Goal: Task Accomplishment & Management: Manage account settings

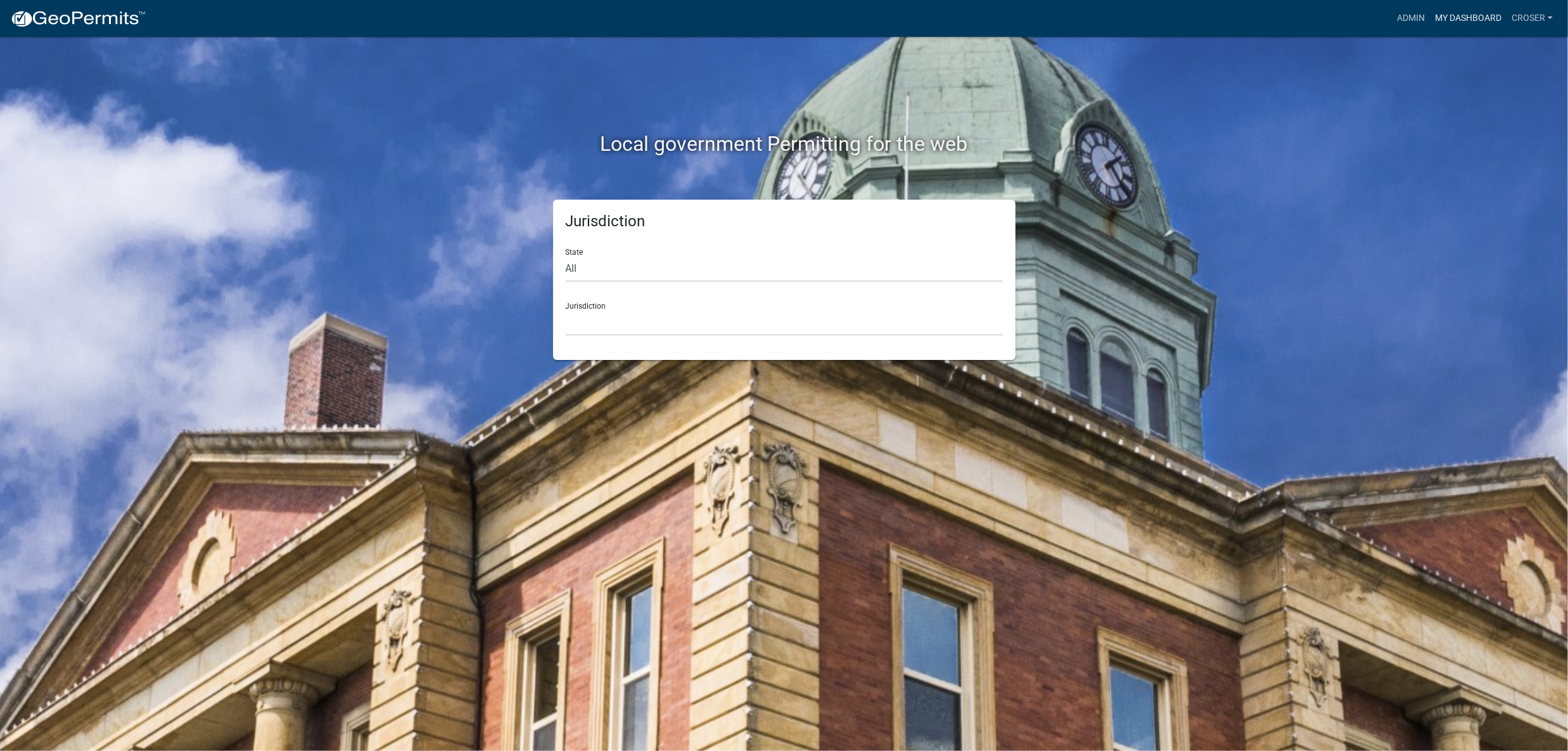
click at [1430, 13] on link "My Dashboard" at bounding box center [1468, 18] width 77 height 24
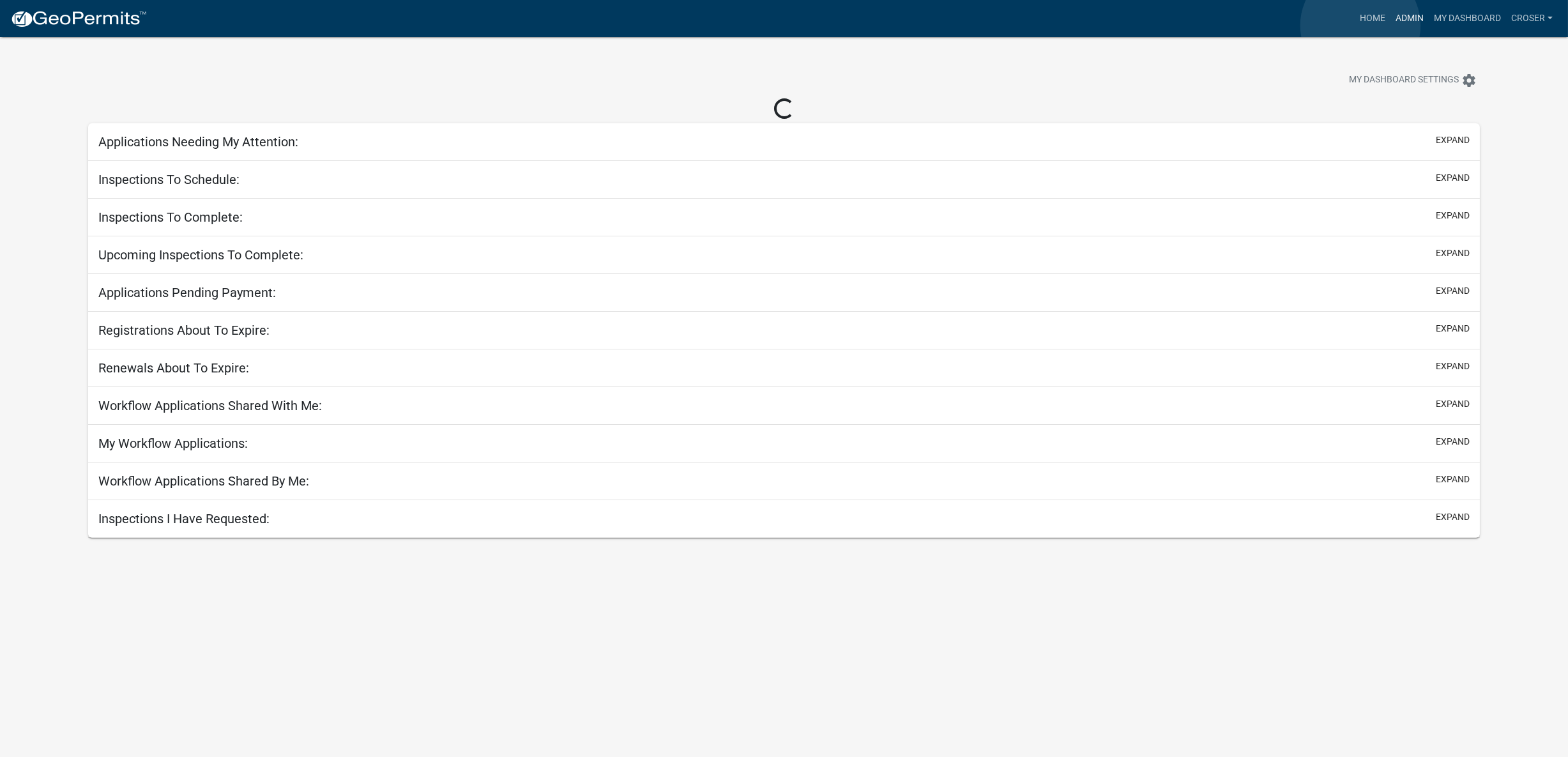
click at [1390, 25] on link "Admin" at bounding box center [1410, 18] width 38 height 24
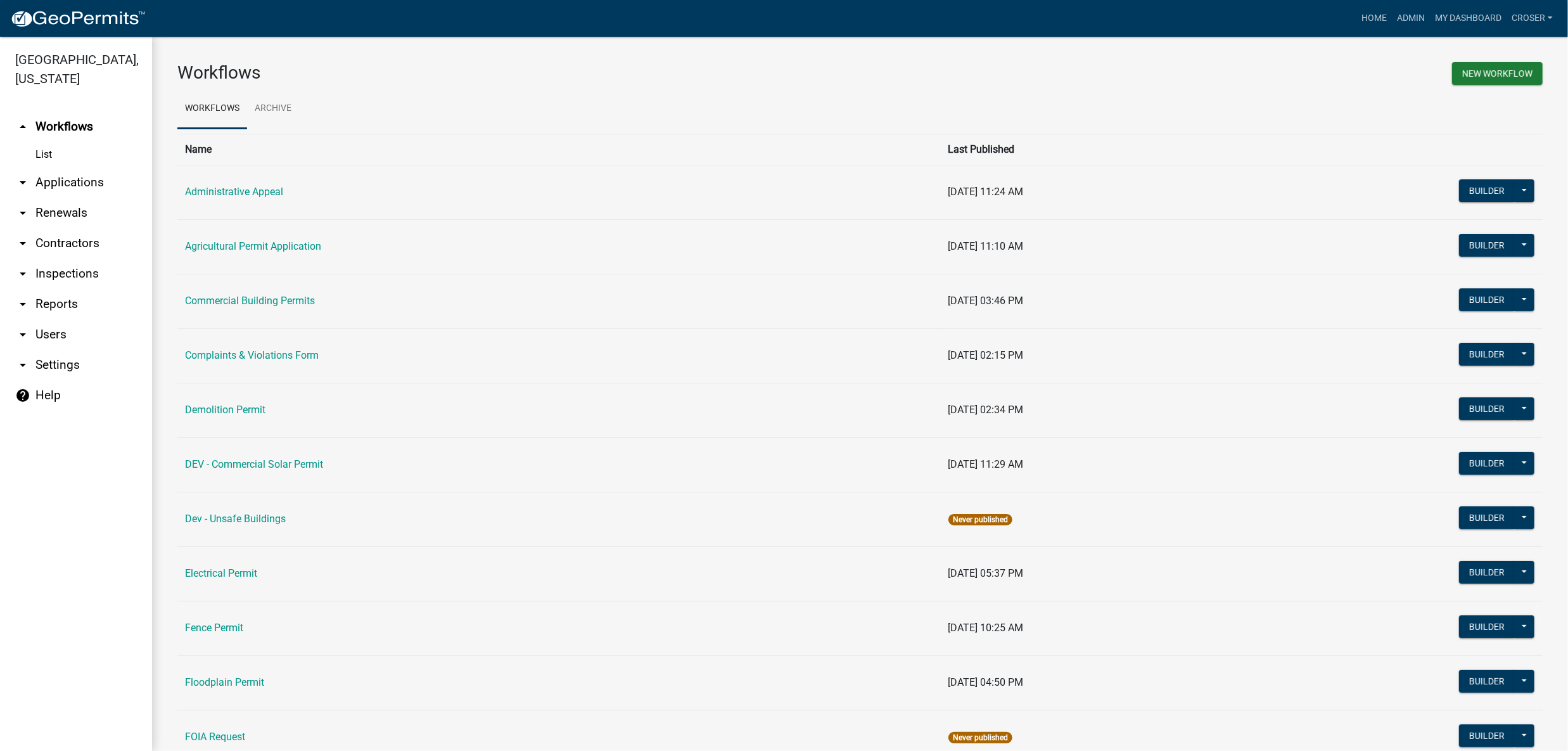
click at [68, 198] on link "arrow_drop_down Applications" at bounding box center [76, 182] width 152 height 30
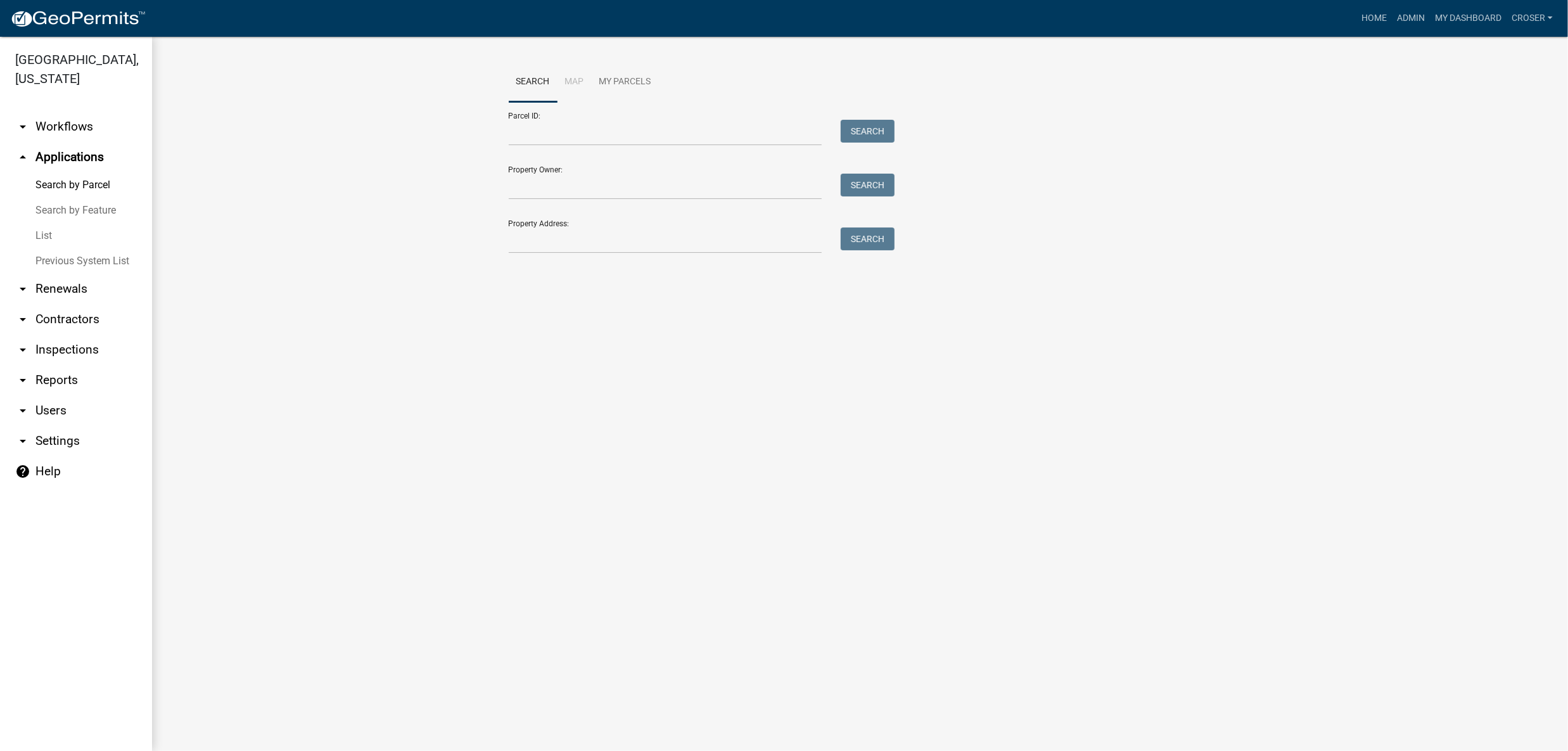
click at [63, 249] on link "List" at bounding box center [76, 235] width 152 height 25
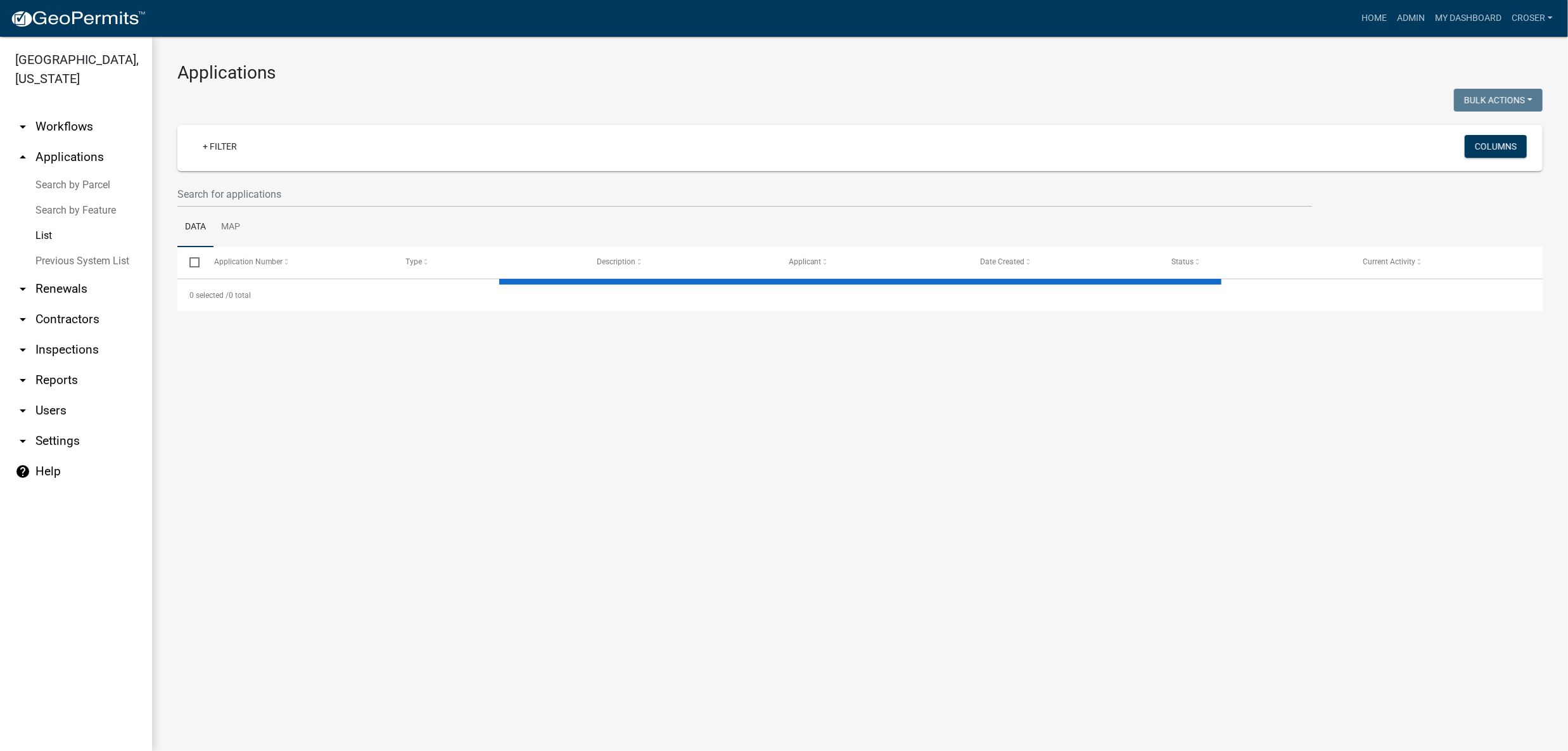
select select "3: 100"
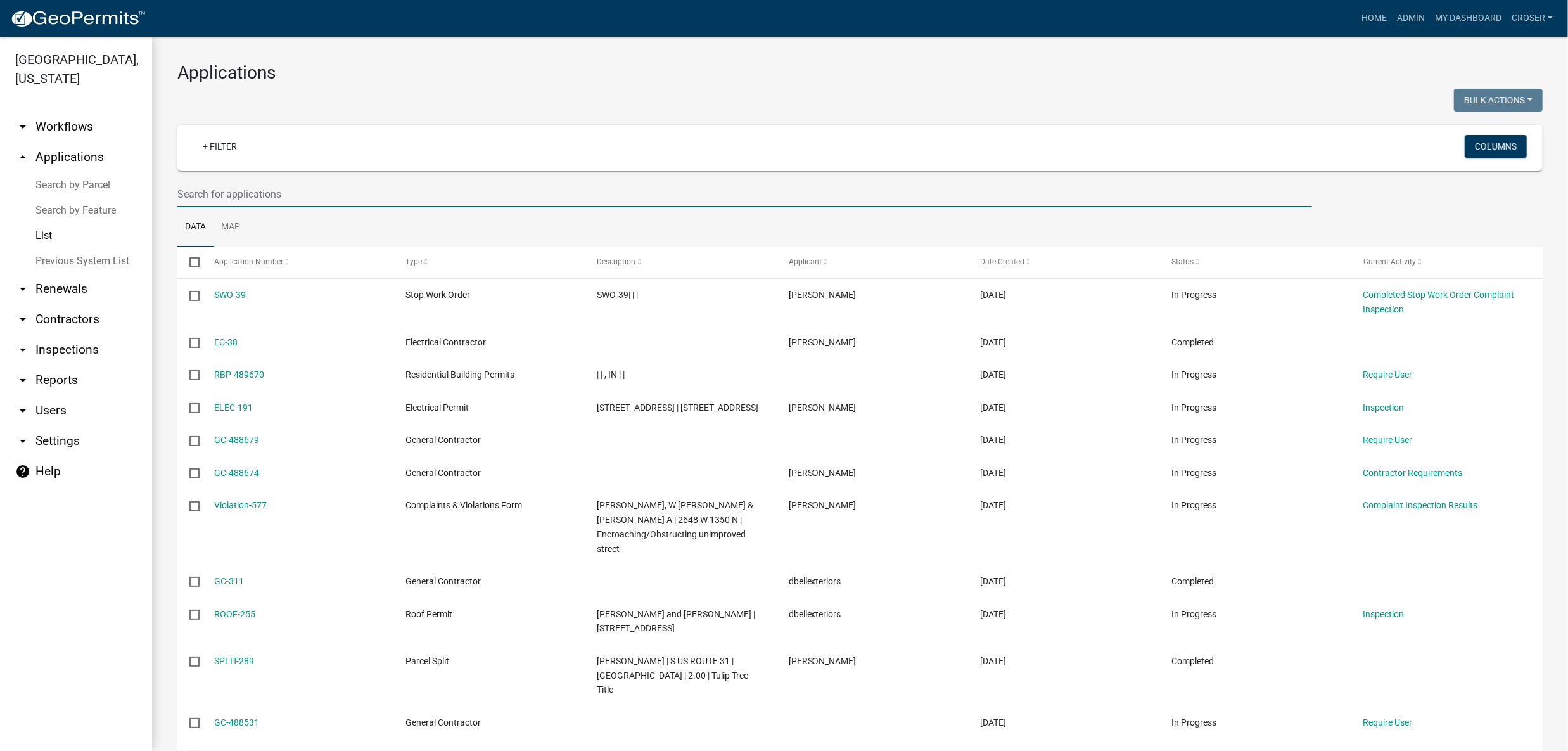
click at [418, 207] on input "text" at bounding box center [744, 194] width 1135 height 26
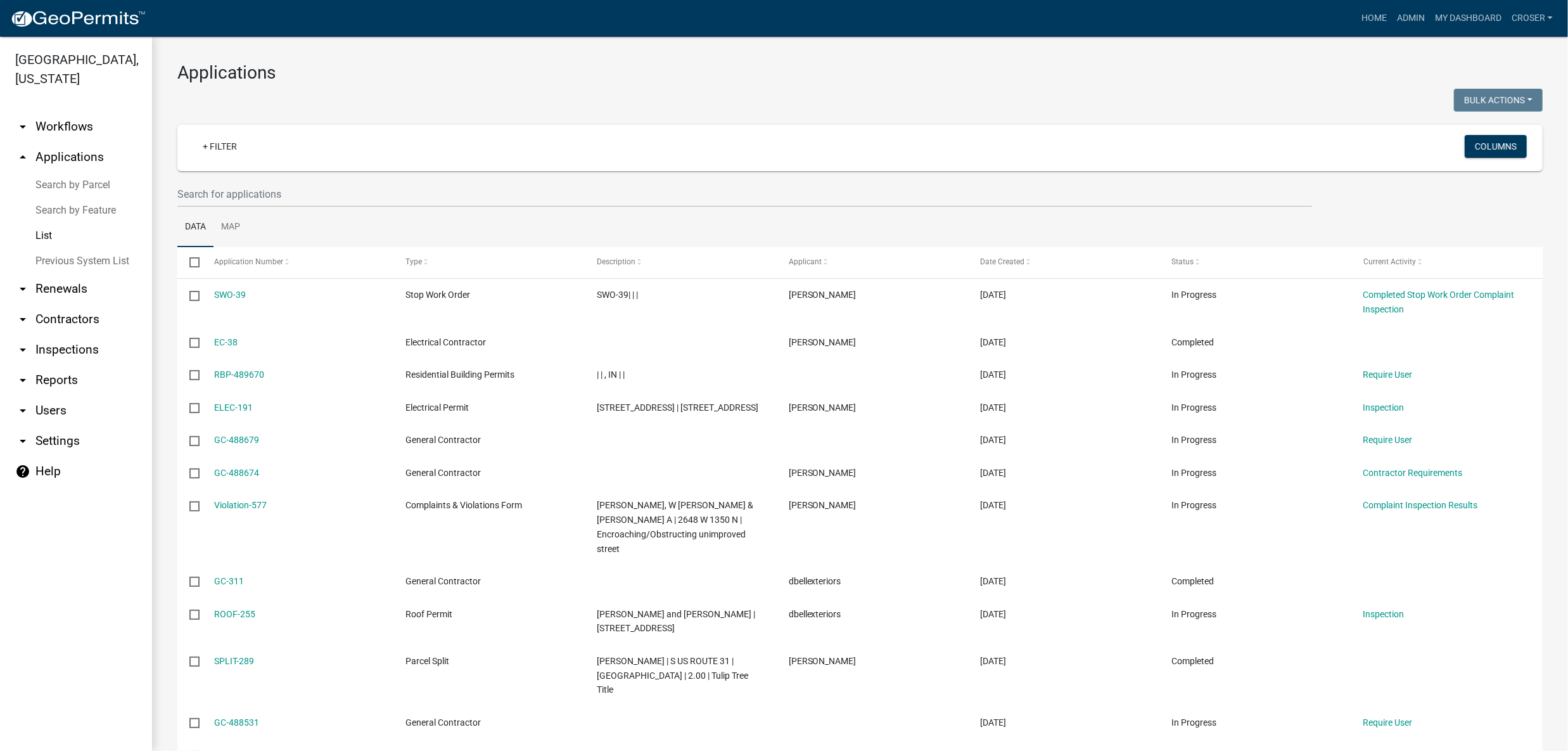
click at [534, 68] on h3 "Applications" at bounding box center [860, 73] width 1366 height 22
click at [680, 106] on div at bounding box center [514, 102] width 692 height 26
click at [695, 113] on div at bounding box center [514, 102] width 692 height 26
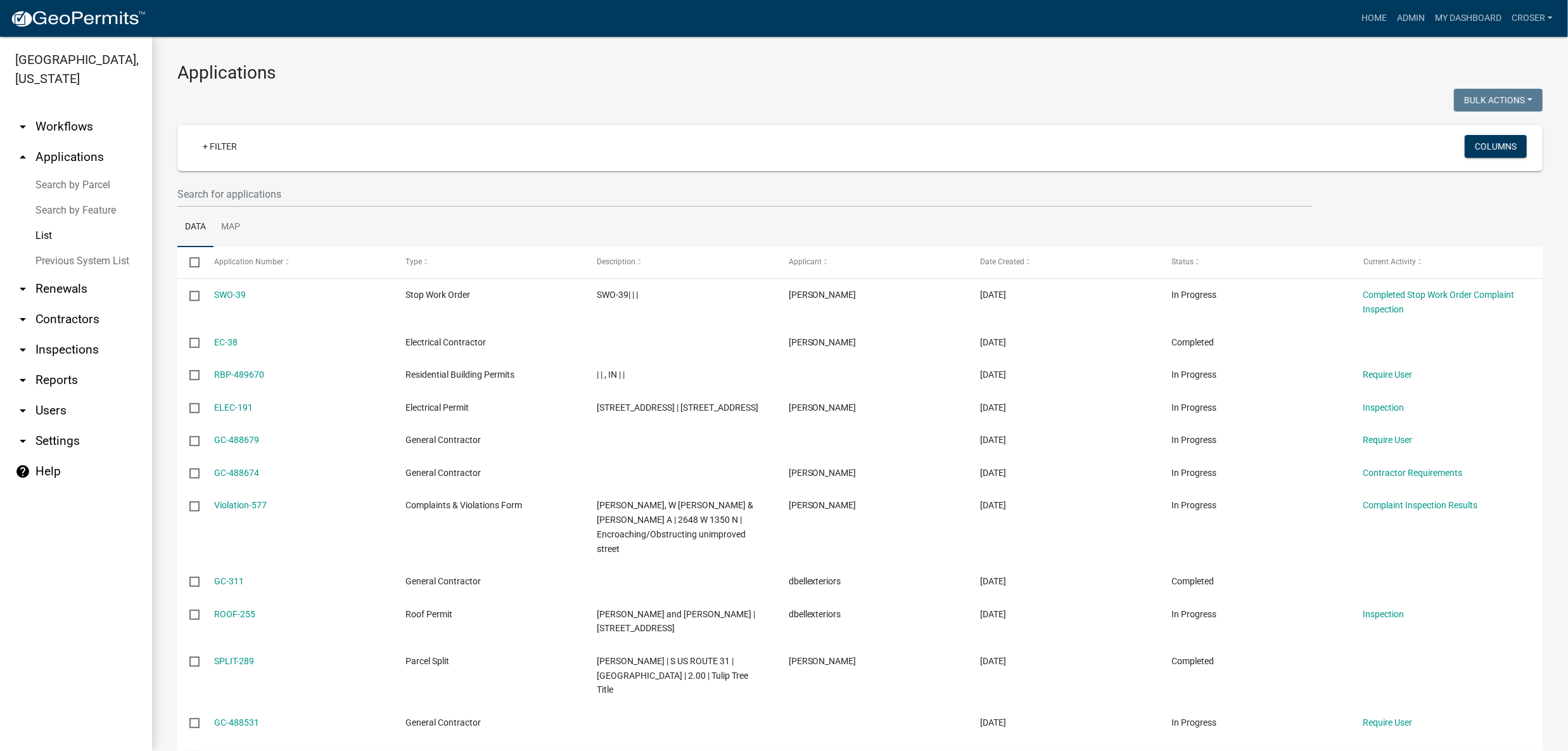
click at [695, 113] on div at bounding box center [514, 102] width 692 height 26
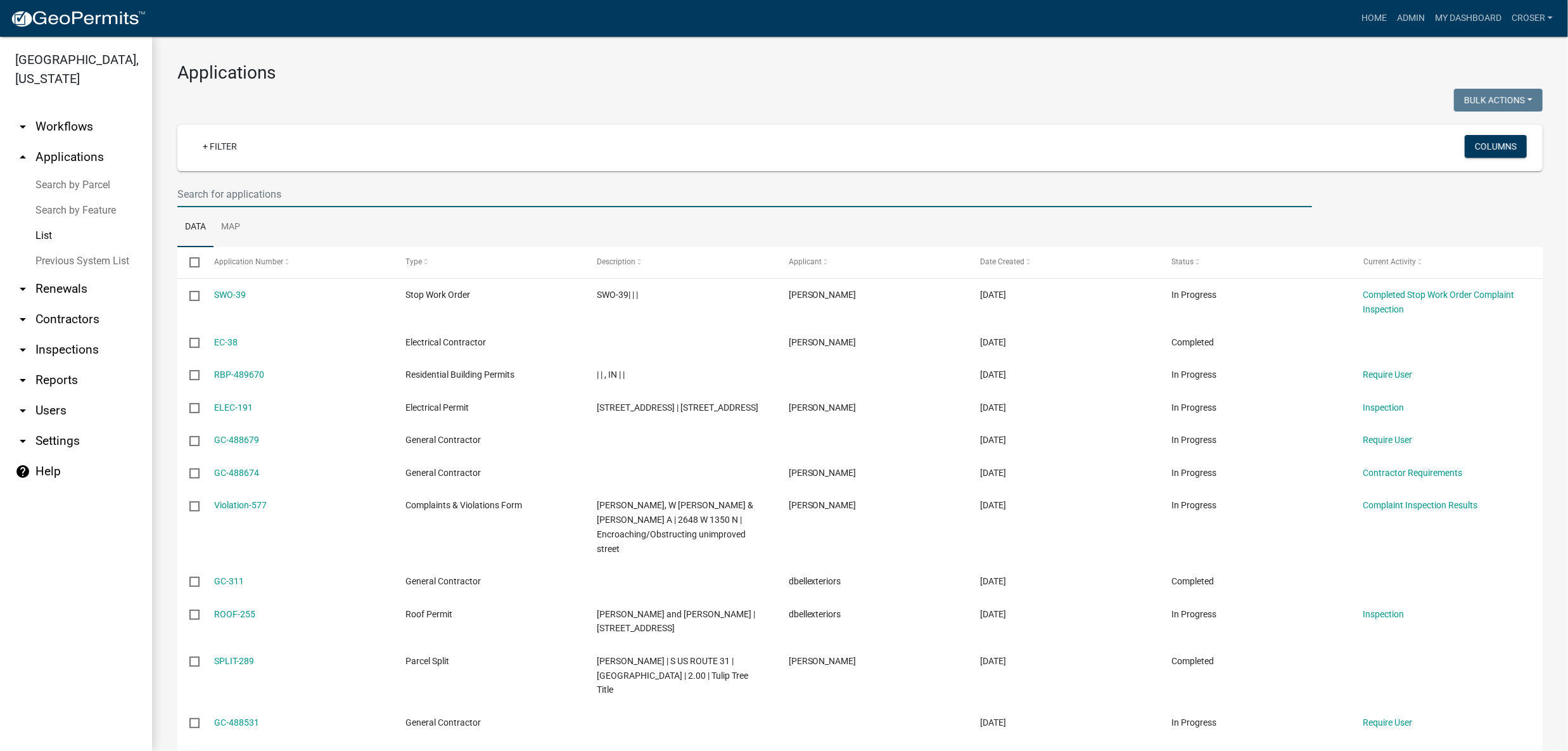
click at [325, 207] on input "text" at bounding box center [744, 194] width 1135 height 26
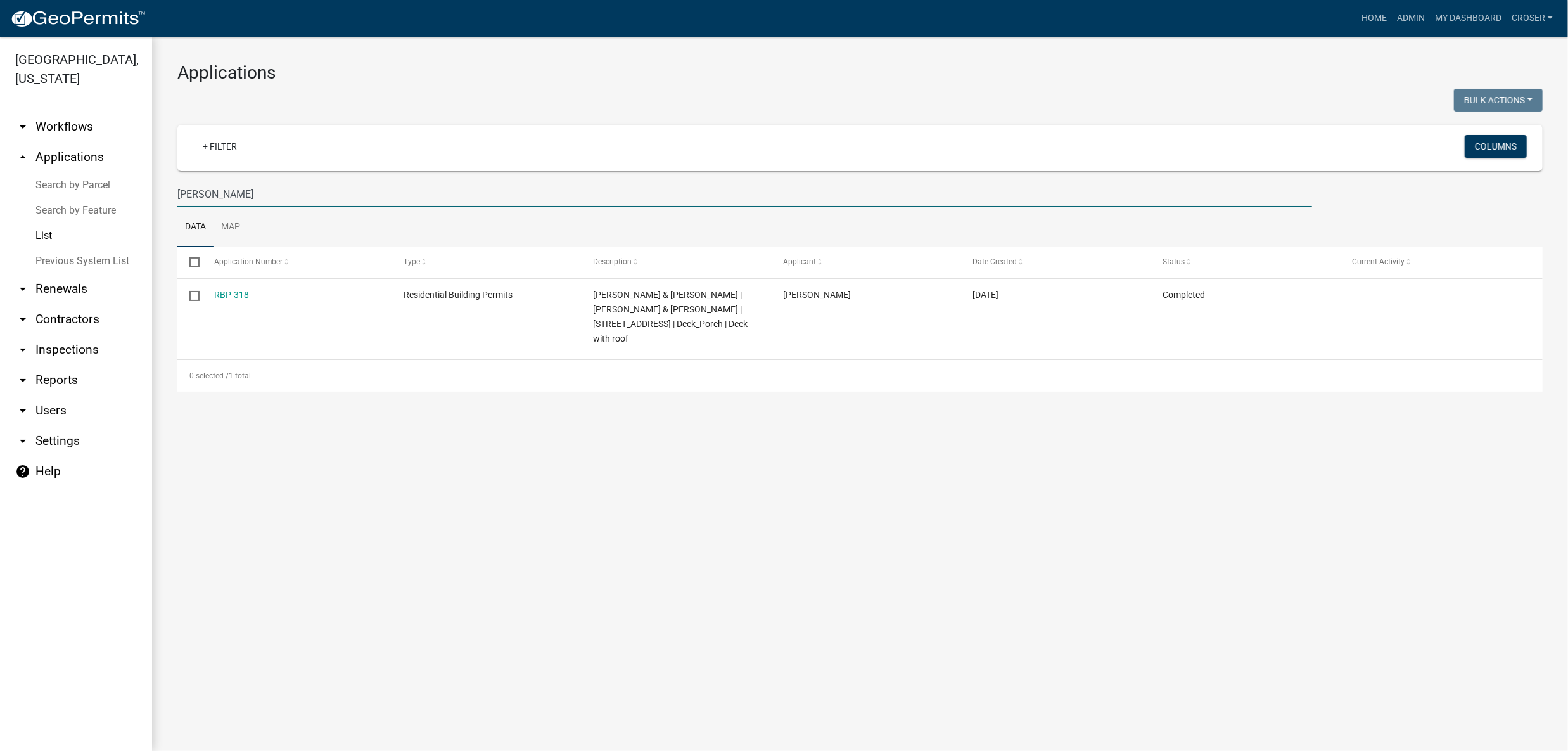
type input "[PERSON_NAME]"
click at [462, 92] on div "Applications Bulk Actions Void Expire Lock Withdraw + Filter Columns [PERSON_NA…" at bounding box center [860, 227] width 1416 height 380
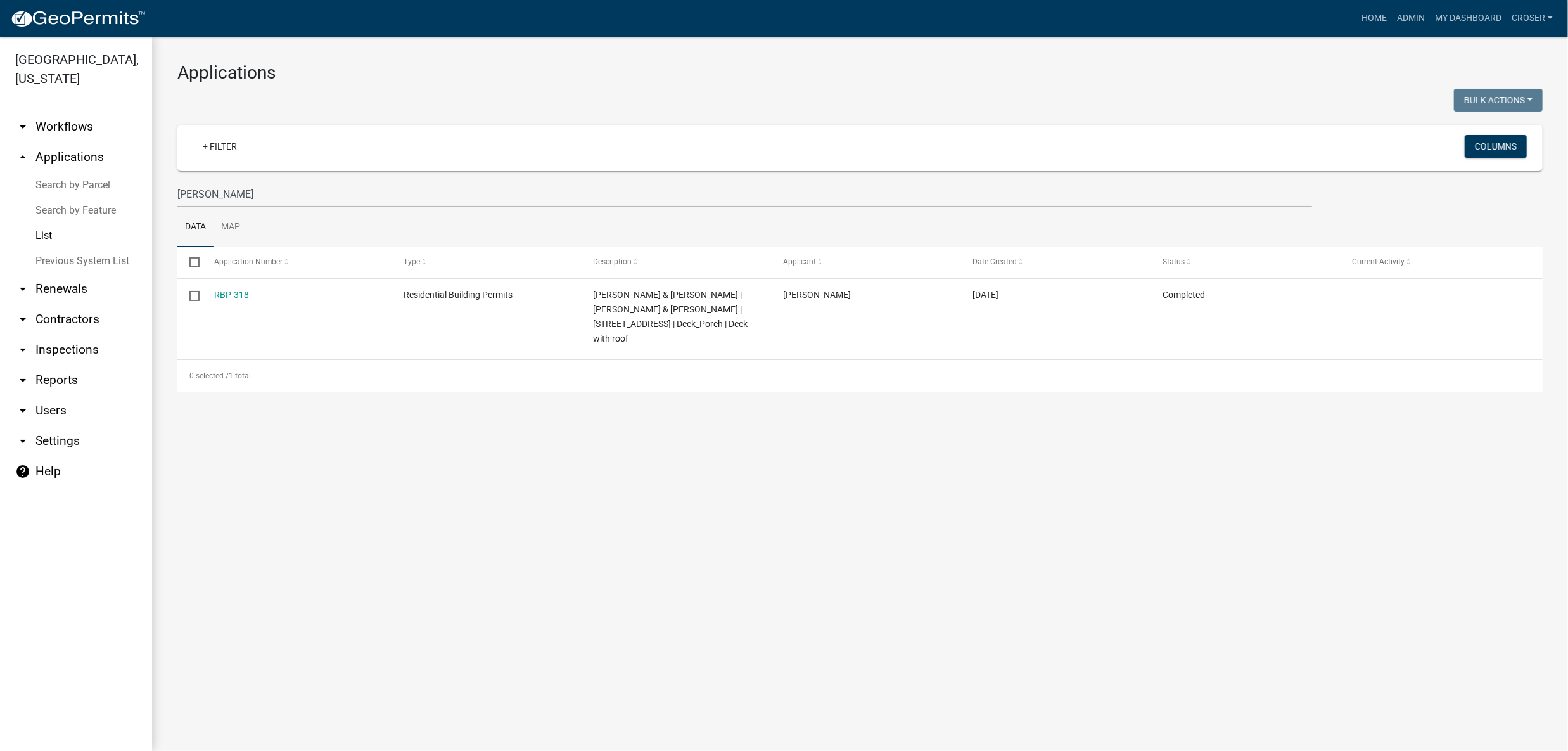
click at [462, 92] on div "Applications Bulk Actions Void Expire Lock Withdraw + Filter Columns [PERSON_NA…" at bounding box center [860, 227] width 1416 height 380
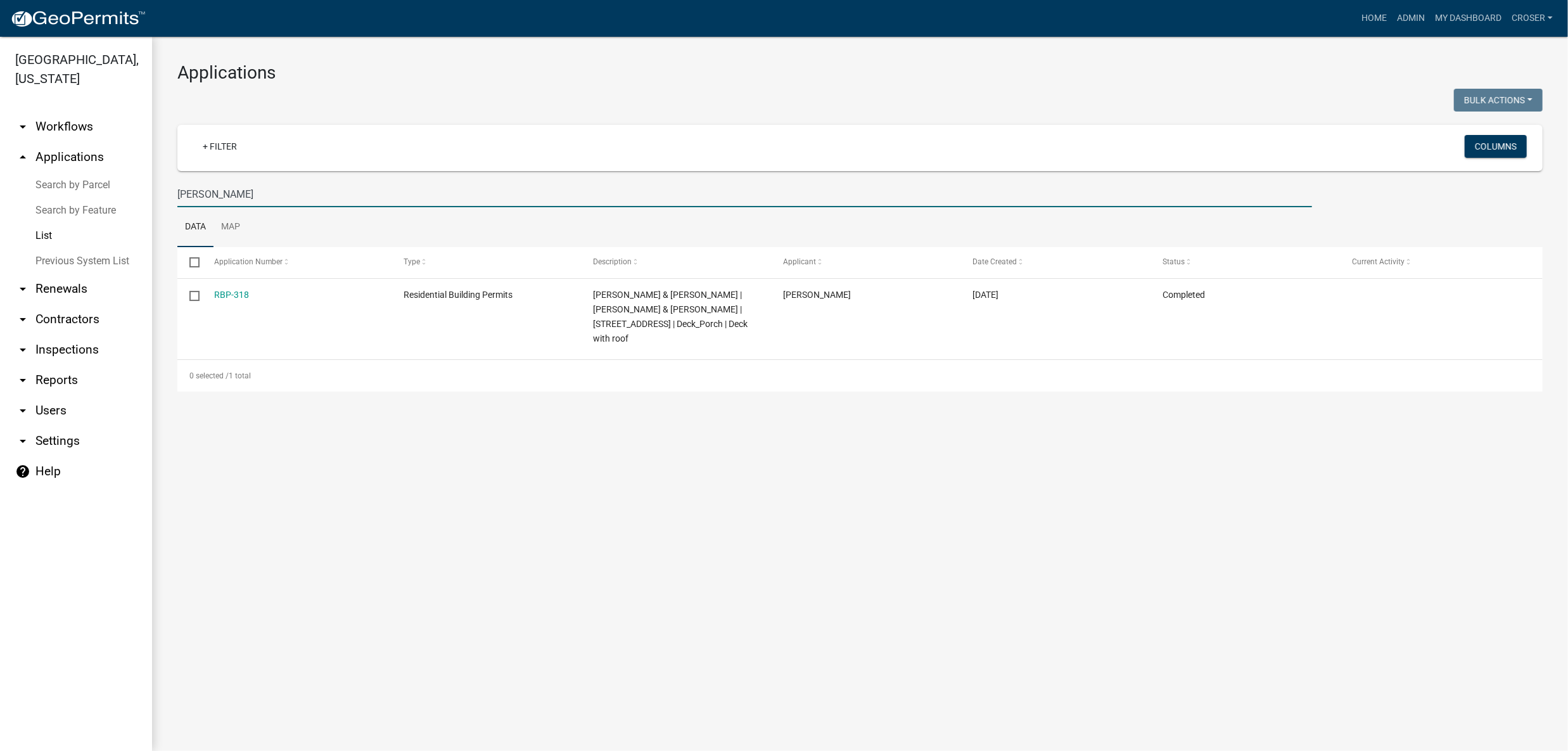
drag, startPoint x: 243, startPoint y: 229, endPoint x: 174, endPoint y: 224, distance: 69.2
click at [174, 207] on div "[PERSON_NAME]" at bounding box center [744, 194] width 1154 height 26
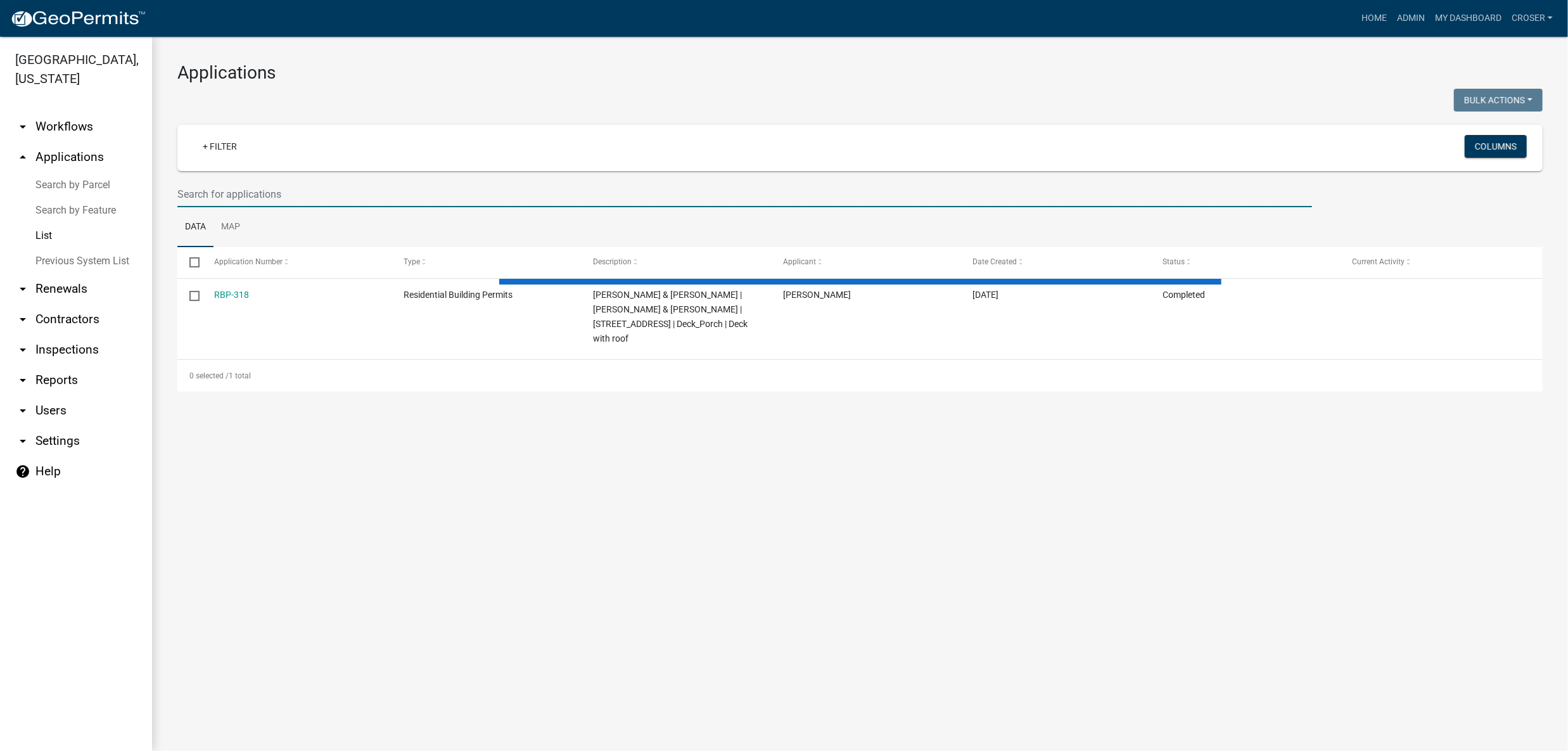
select select "3: 100"
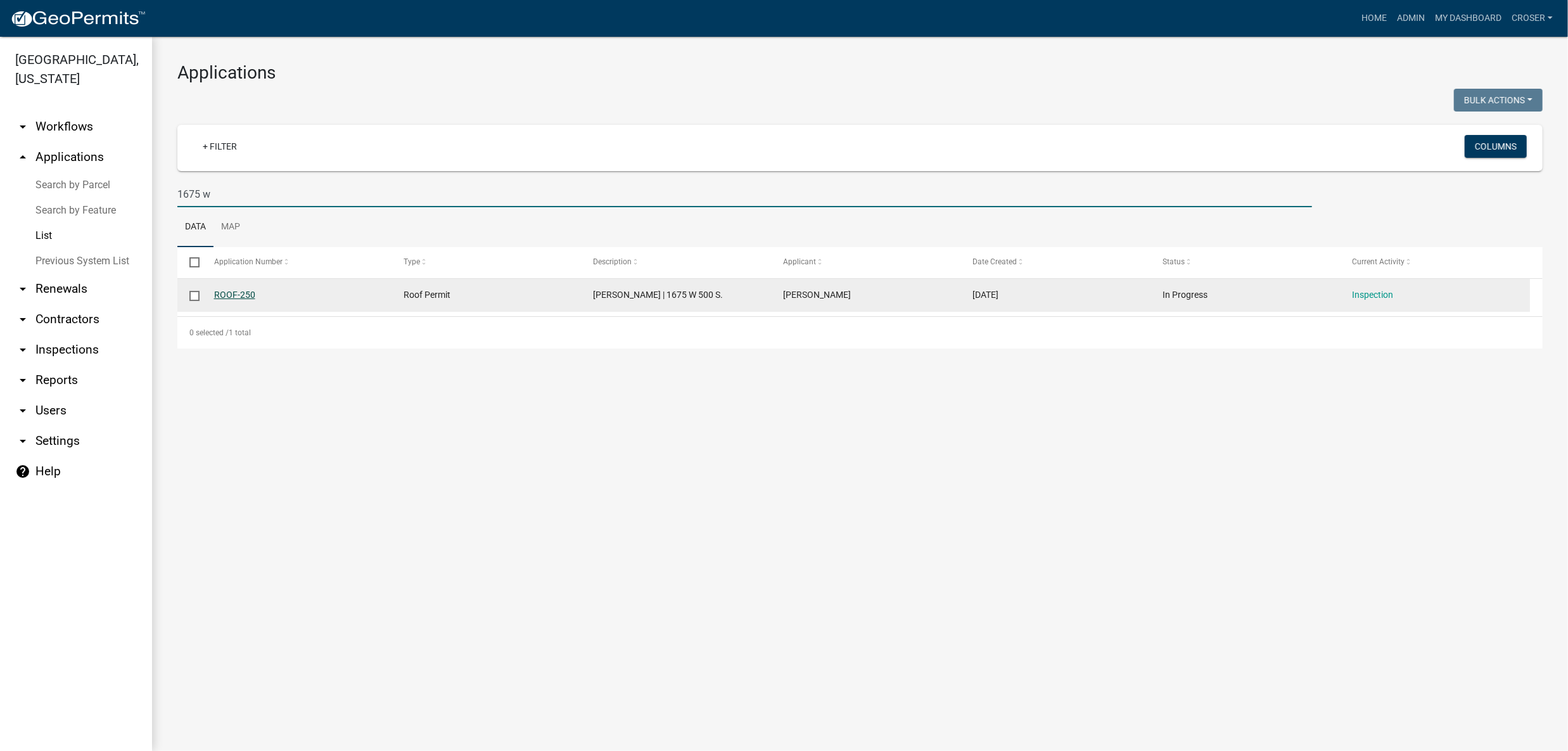
type input "1675 w"
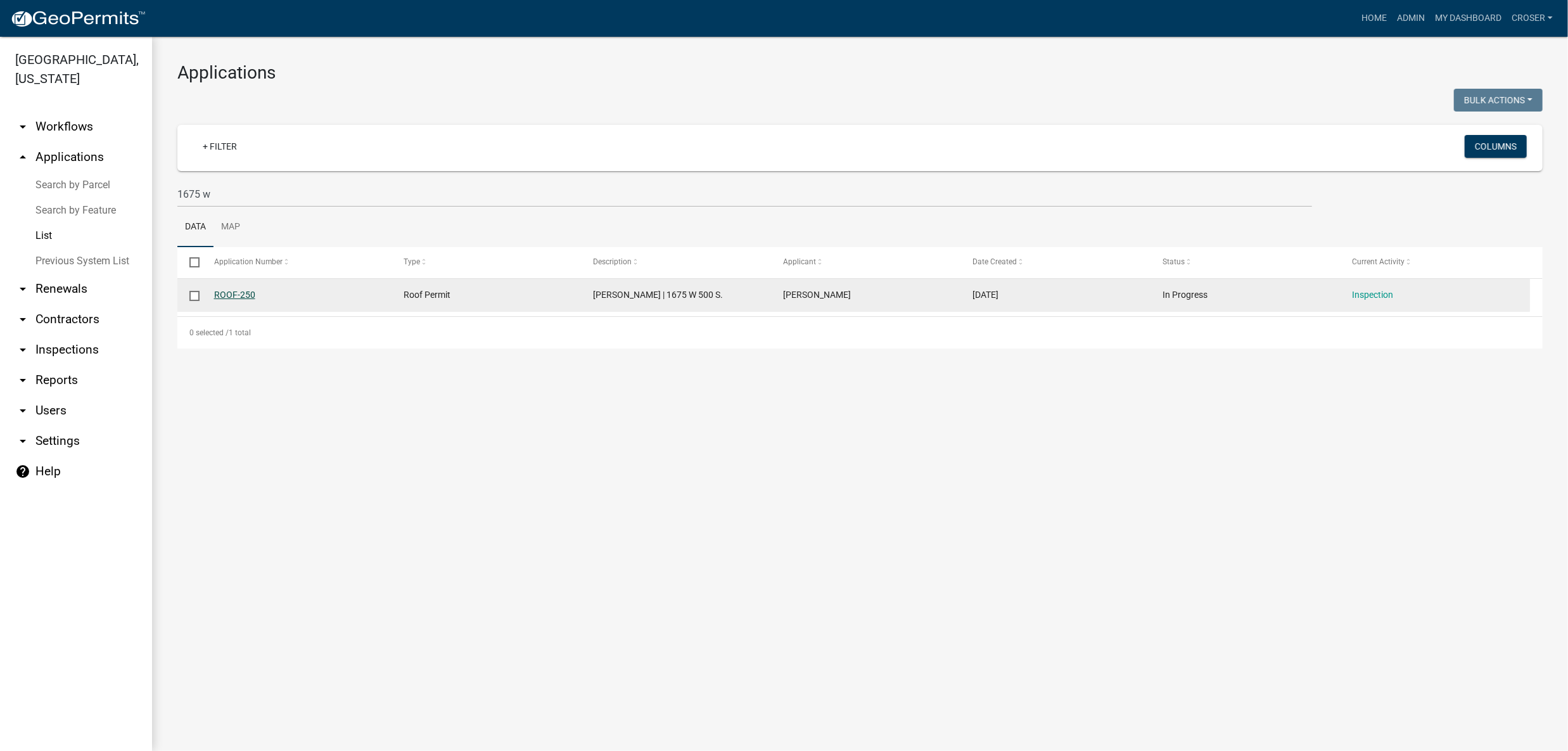
click at [244, 300] on link "ROOF-250" at bounding box center [235, 294] width 41 height 10
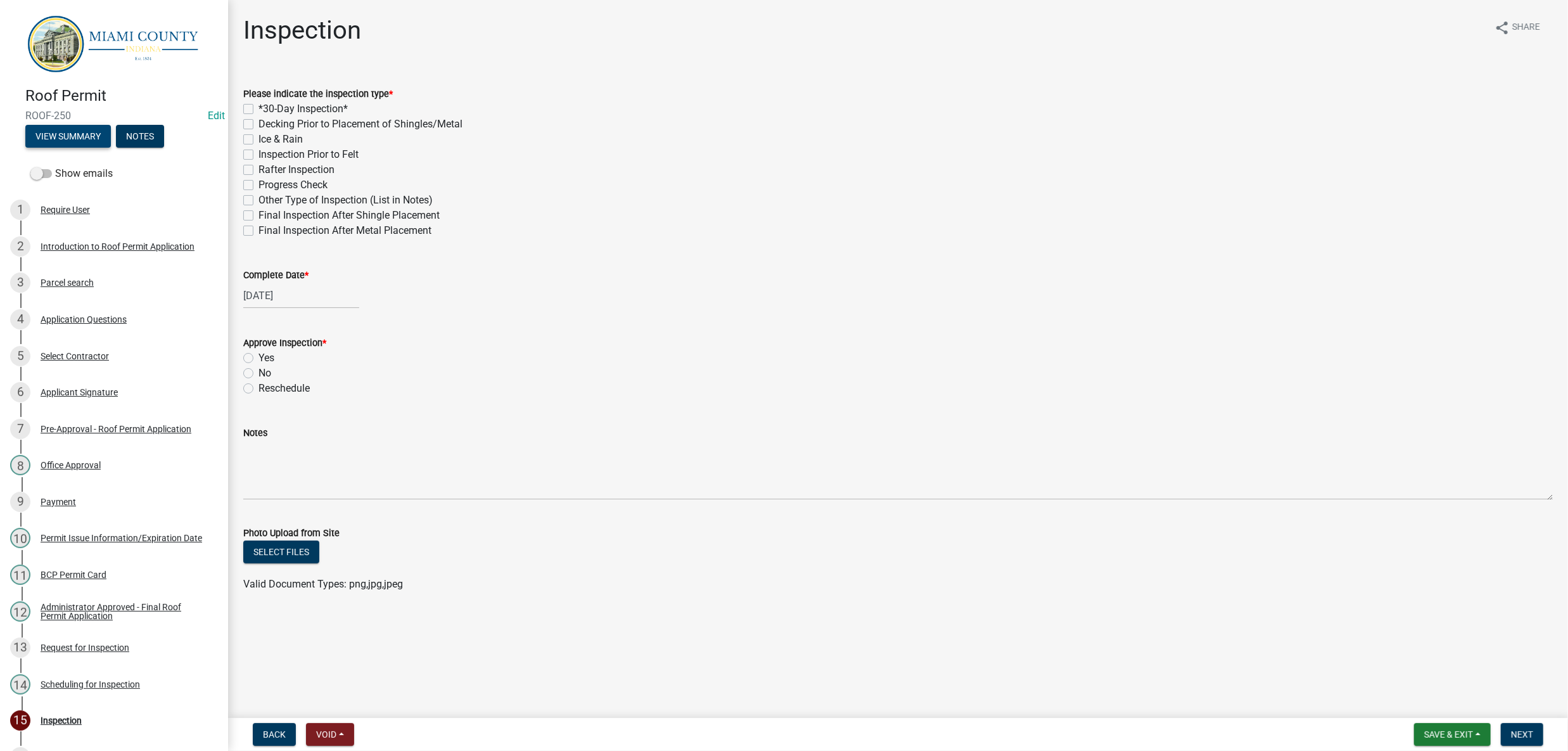
click at [97, 145] on button "View Summary" at bounding box center [67, 136] width 85 height 22
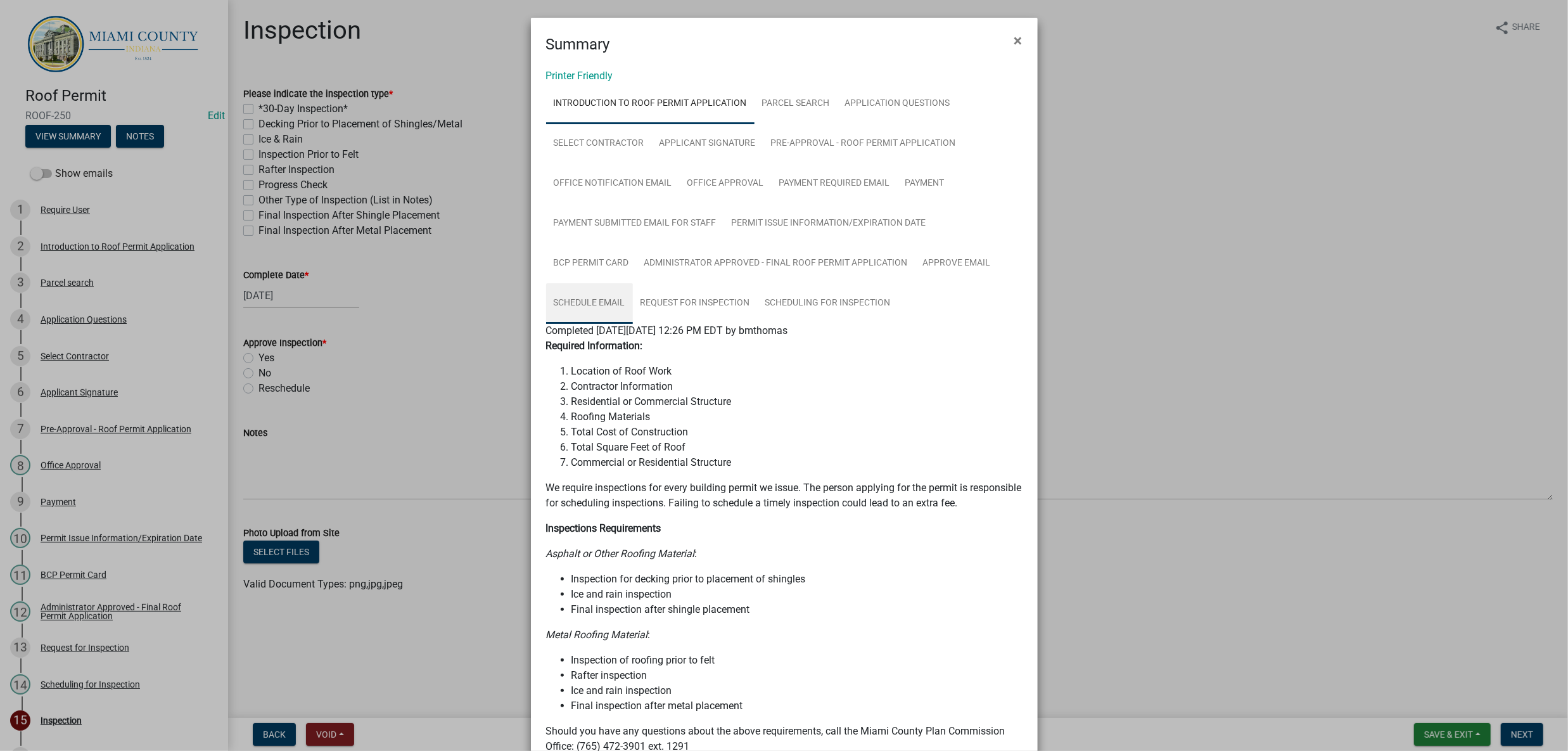
click at [620, 324] on link "Schedule Email" at bounding box center [590, 303] width 87 height 41
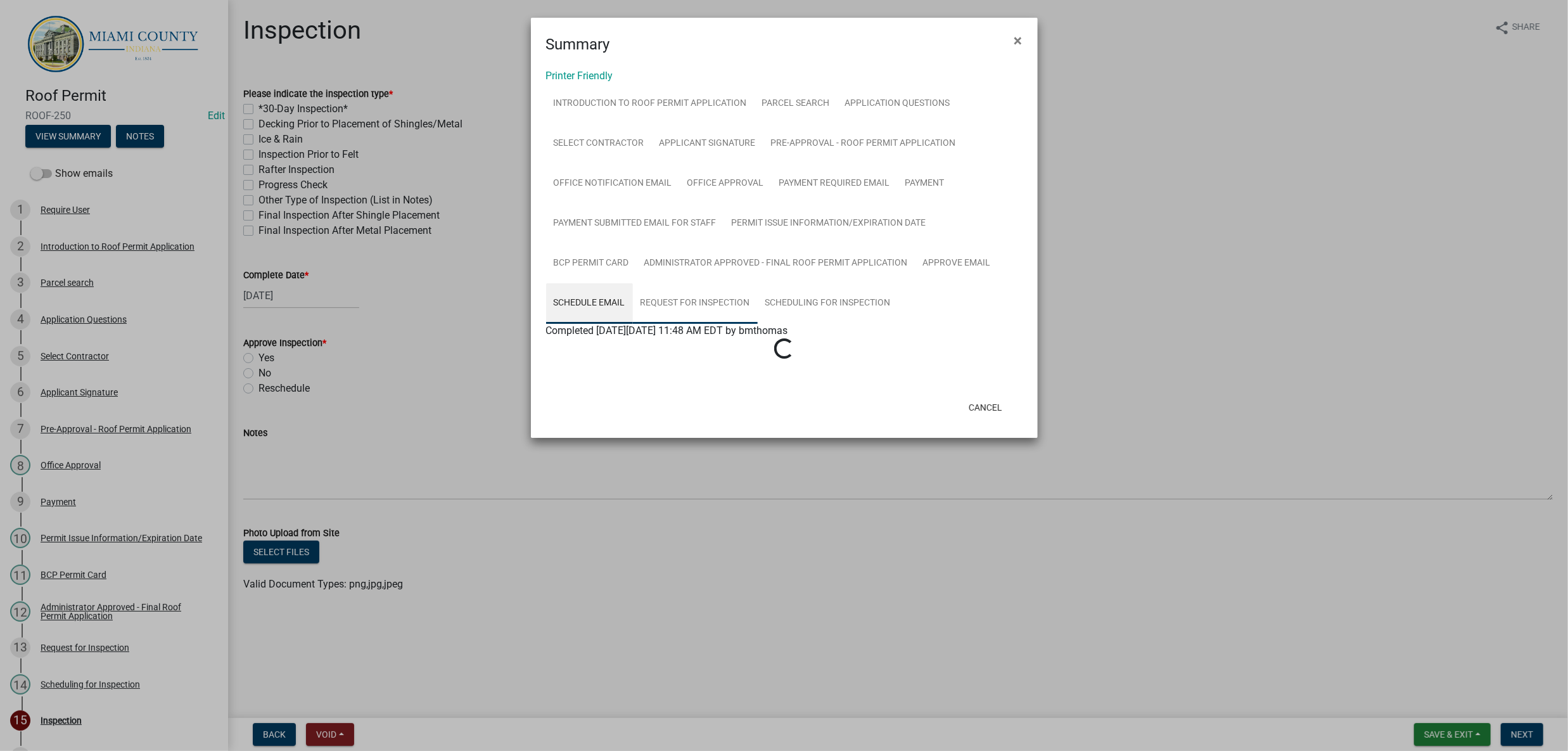
click at [715, 324] on link "Request for Inspection" at bounding box center [695, 303] width 125 height 41
click at [899, 324] on link "Scheduling for Inspection" at bounding box center [828, 303] width 141 height 41
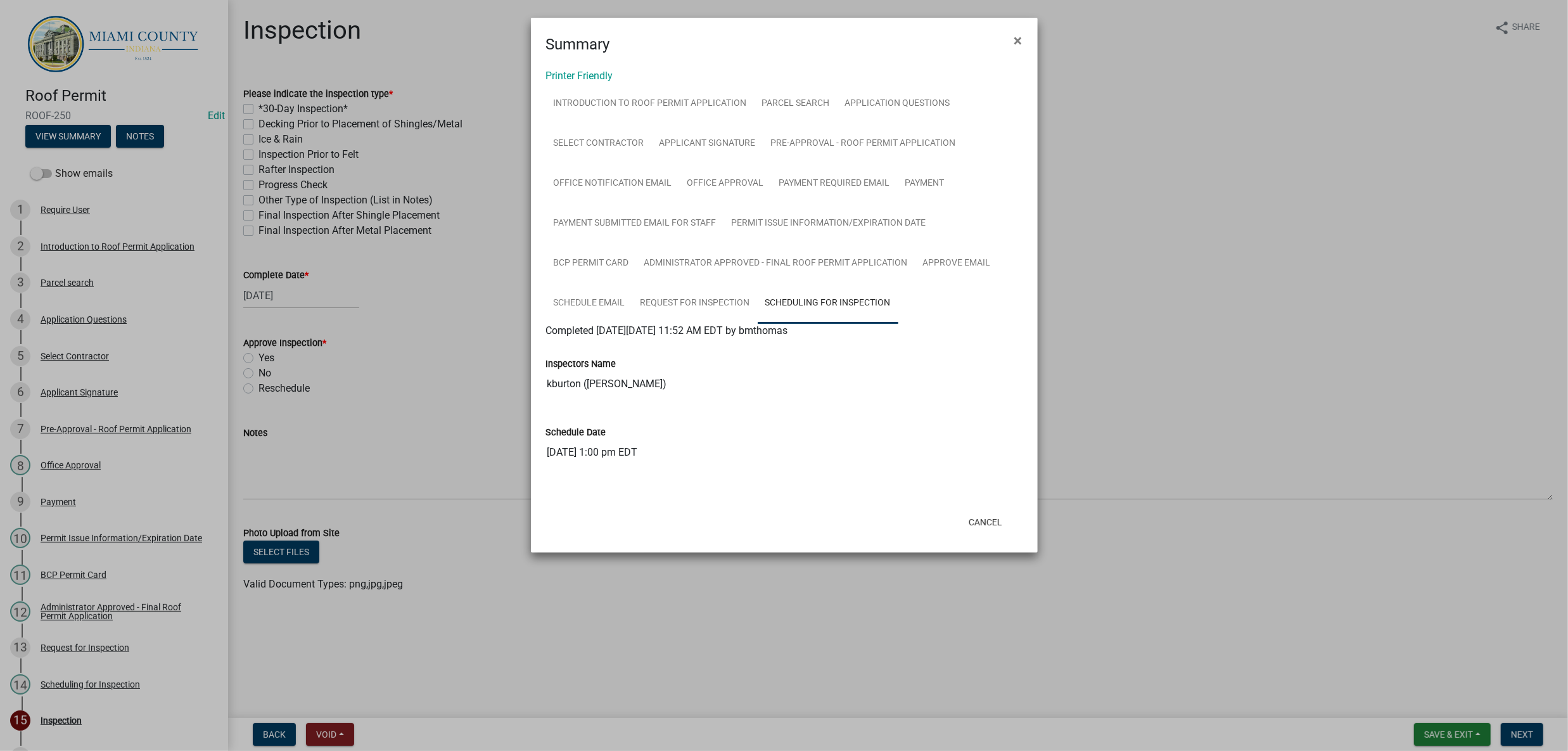
drag, startPoint x: 385, startPoint y: 493, endPoint x: 396, endPoint y: 553, distance: 61.0
click at [385, 493] on ngb-modal-window "Summary × Printer Friendly Introduction to Roof Permit Application Parcel searc…" at bounding box center [784, 376] width 1568 height 751
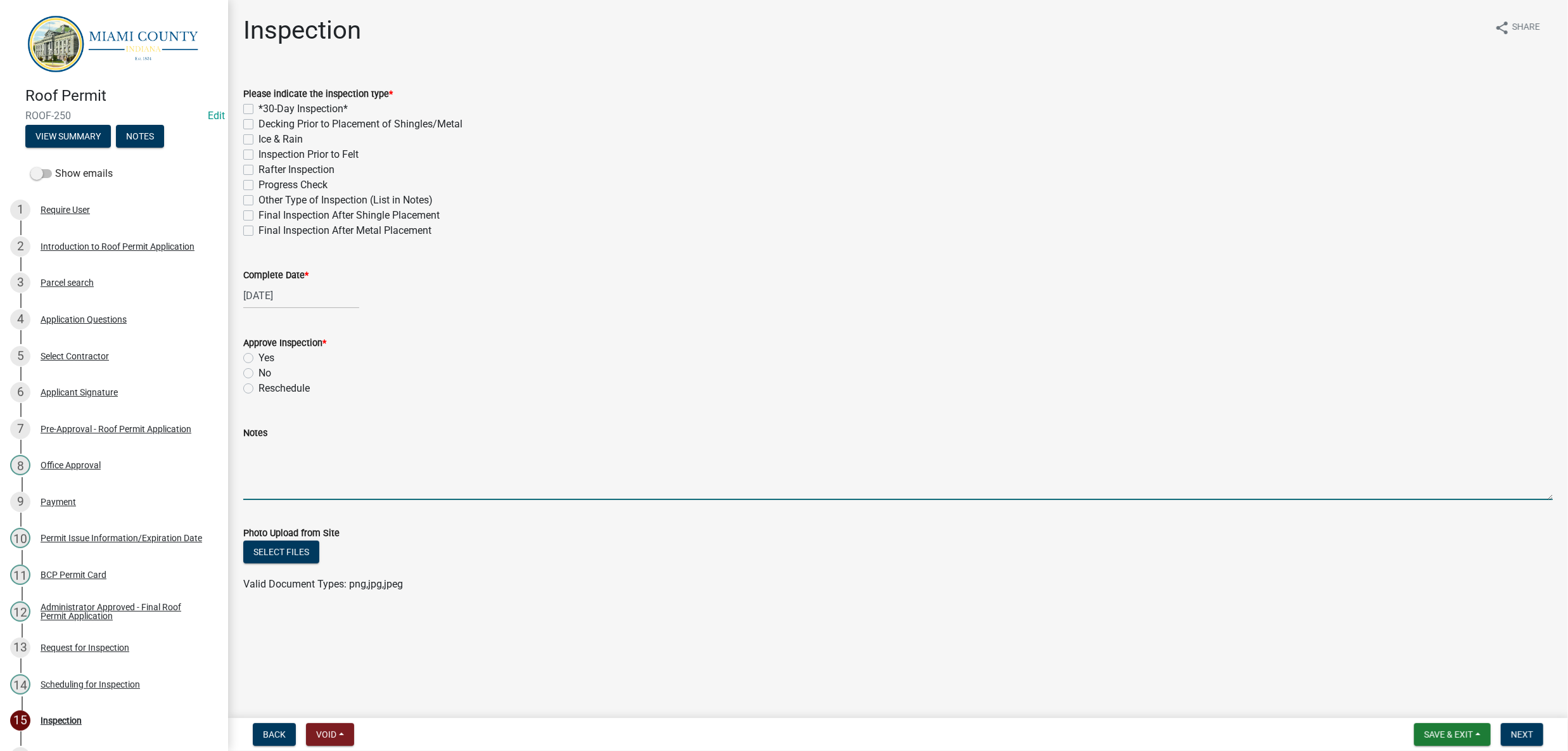
click at [383, 500] on textarea "Notes" at bounding box center [898, 470] width 1310 height 60
click at [325, 282] on div "[DATE]" at bounding box center [301, 295] width 116 height 26
select select "10"
select select "2025"
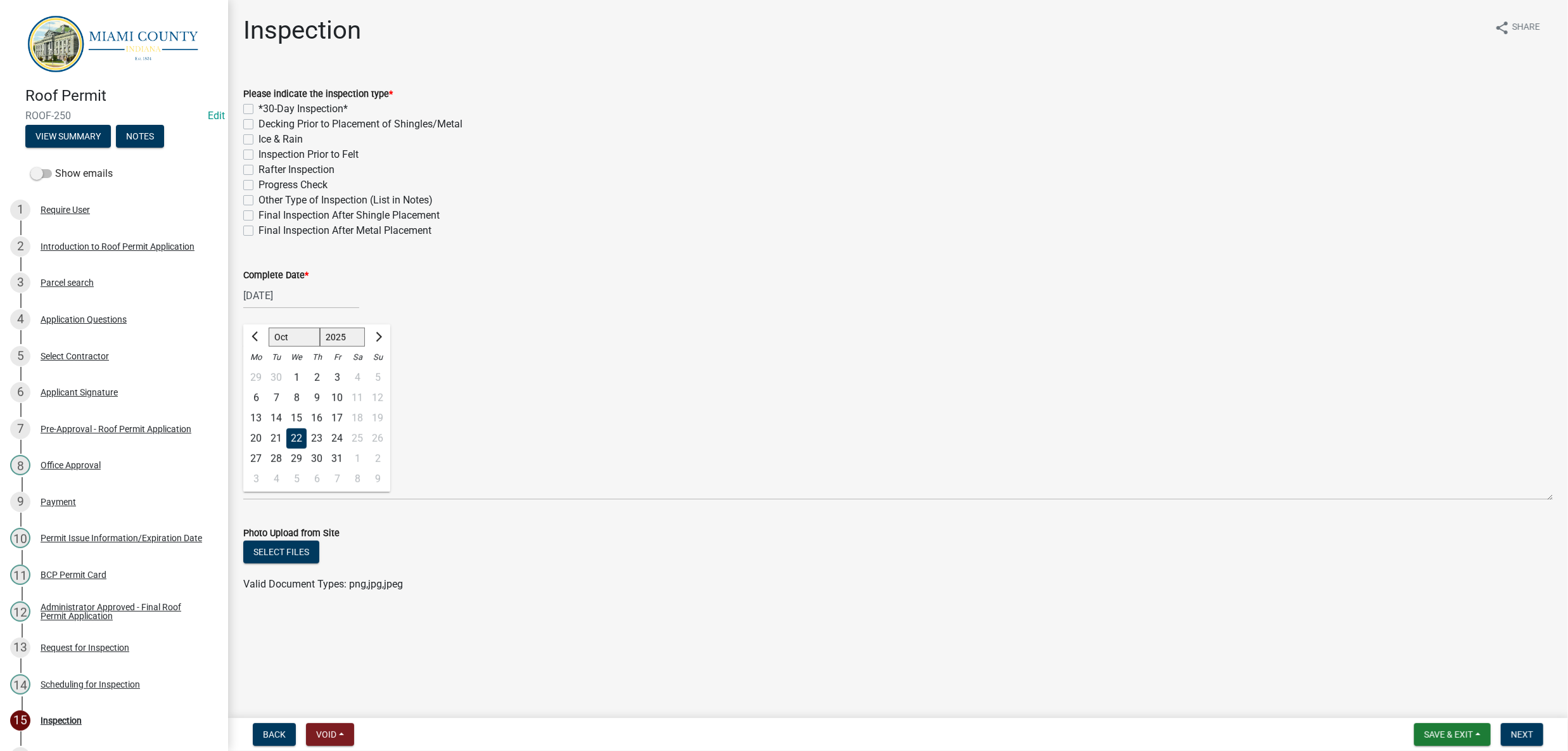
click at [327, 388] on div "9" at bounding box center [316, 397] width 20 height 20
type input "[DATE]"
click at [258, 389] on label "Reschedule" at bounding box center [283, 388] width 51 height 16
click at [258, 389] on input "Reschedule" at bounding box center [262, 385] width 9 height 9
radio input "true"
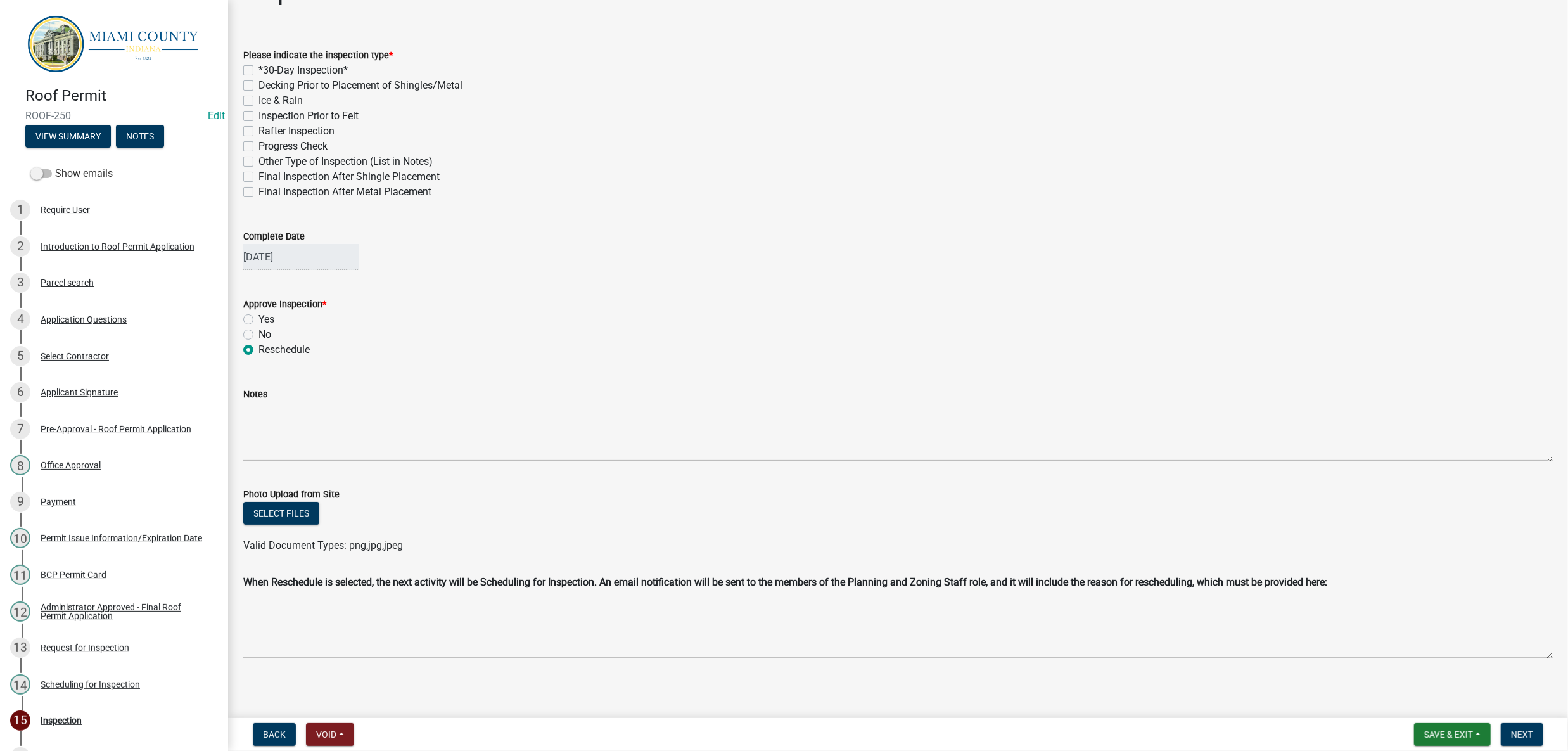
scroll to position [219, 0]
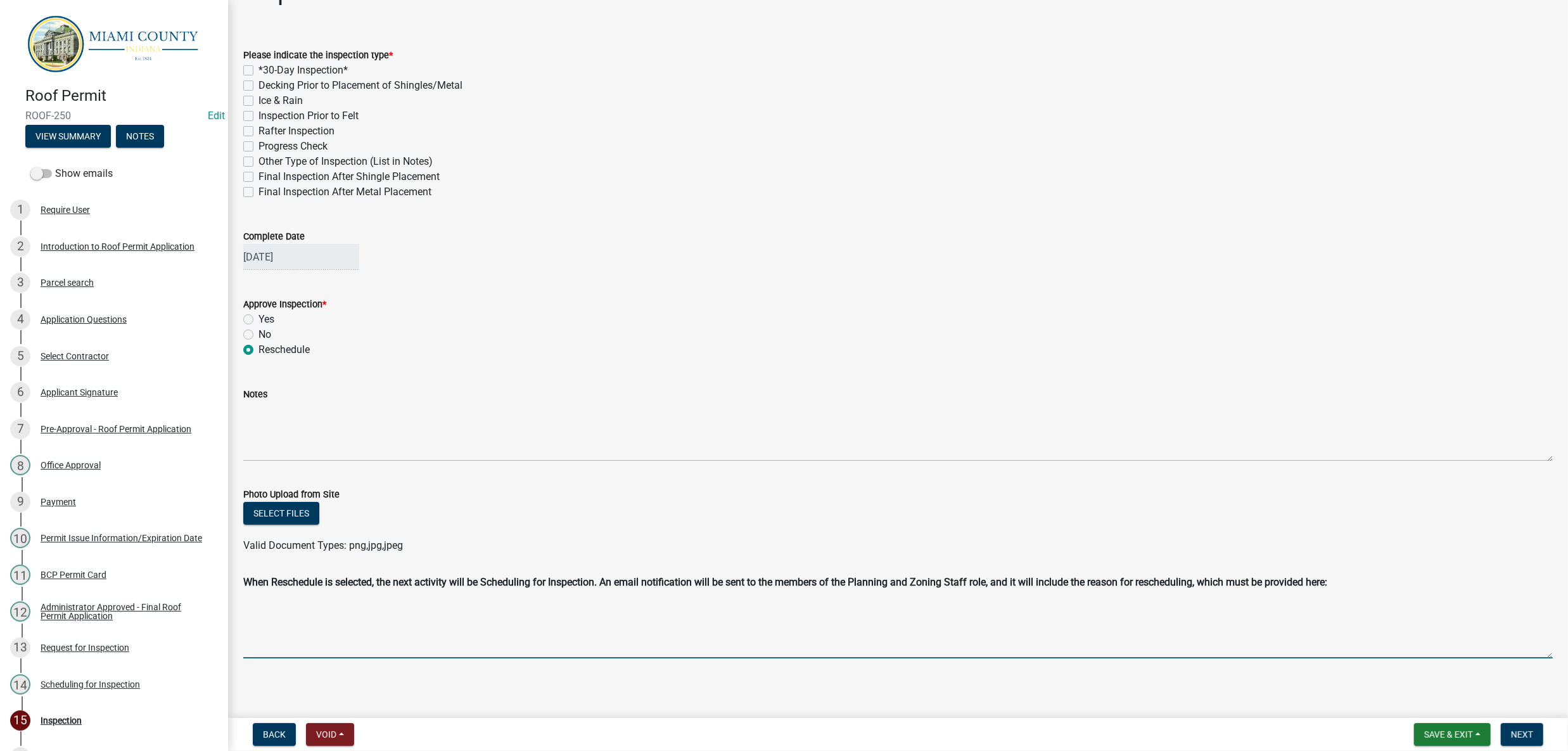
click at [371, 597] on textarea "Reschedule Reason" at bounding box center [898, 626] width 1310 height 63
drag, startPoint x: 838, startPoint y: 606, endPoint x: 235, endPoint y: 617, distance: 603.1
click at [235, 617] on div "Inspection share Share Please indicate the inspection type * *30-Day Inspection…" at bounding box center [898, 325] width 1340 height 698
type textarea "[DATE] -- [PERSON_NAME] called into office at 10:25 am. Roof is completed and n…"
click at [735, 327] on div "No" at bounding box center [898, 335] width 1310 height 16
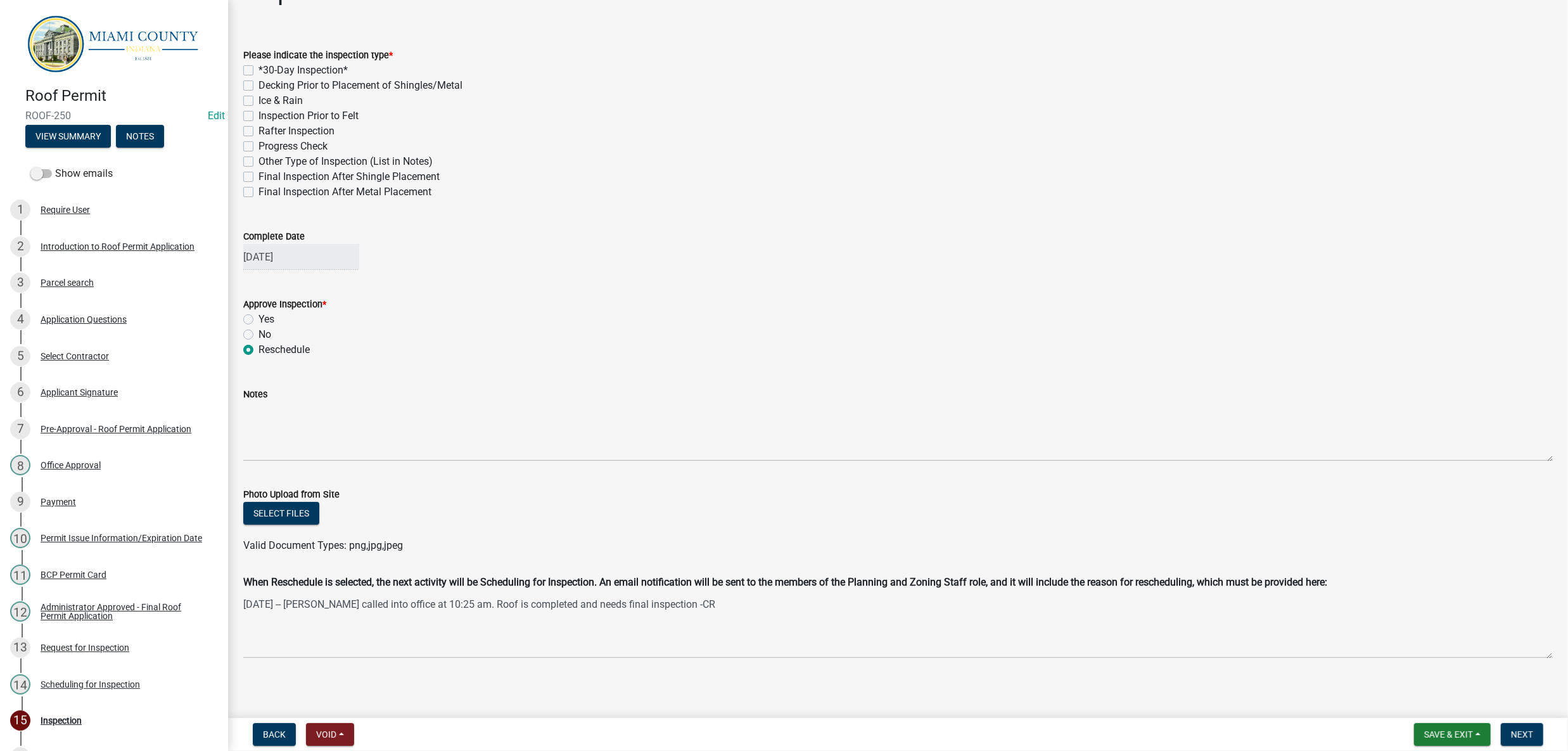
scroll to position [51, 0]
click at [63, 144] on button "View Summary" at bounding box center [67, 136] width 85 height 22
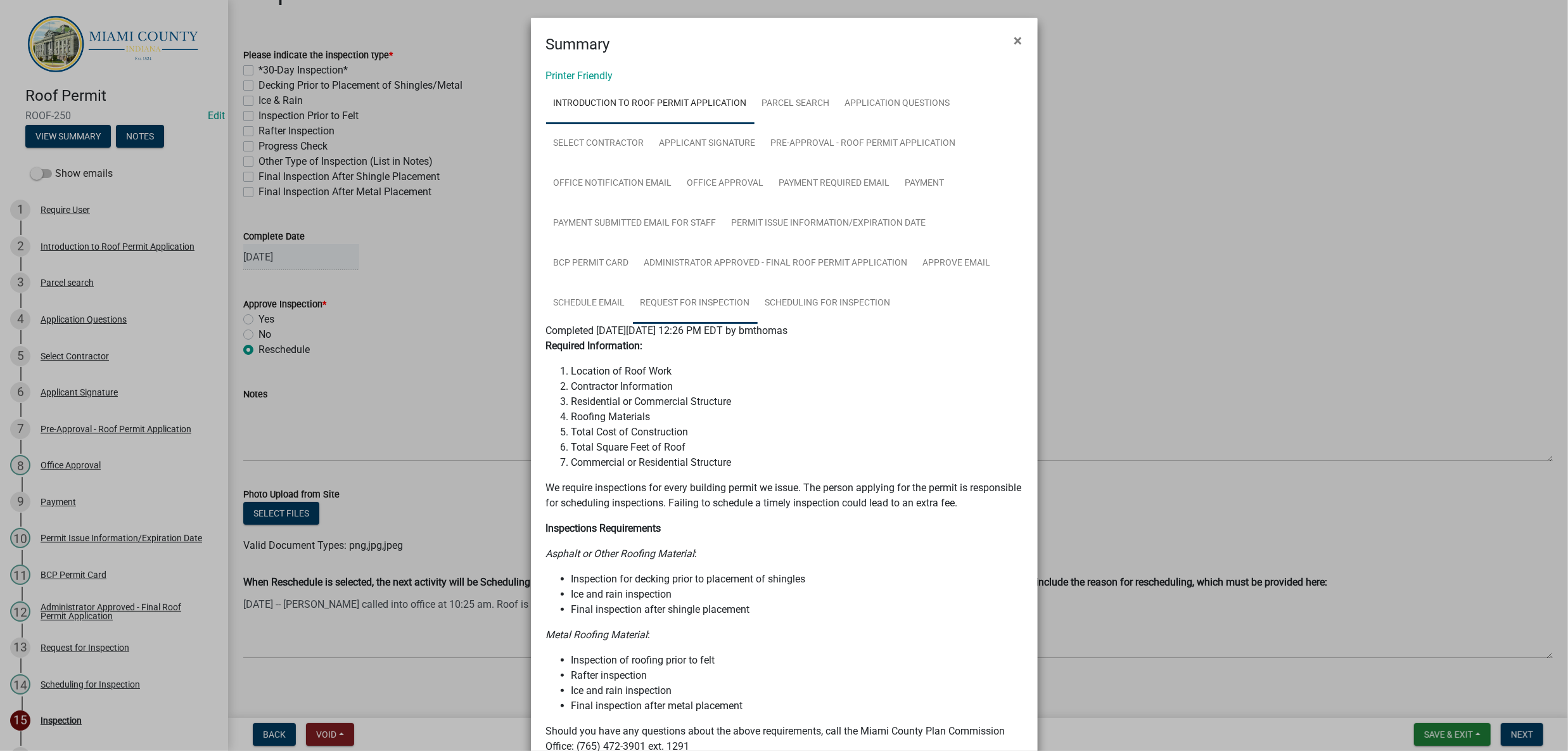
click at [737, 324] on link "Request for Inspection" at bounding box center [695, 303] width 125 height 41
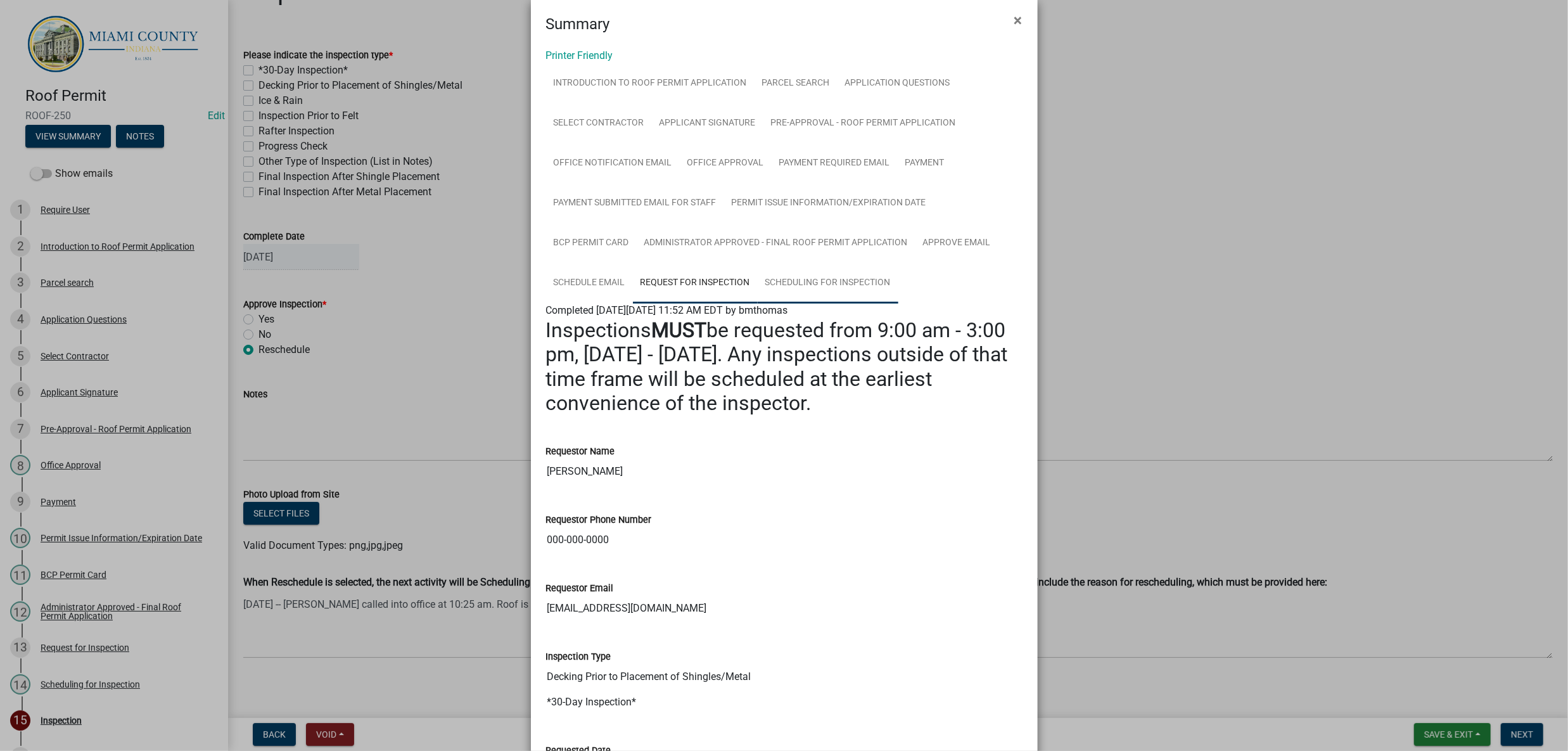
scroll to position [0, 0]
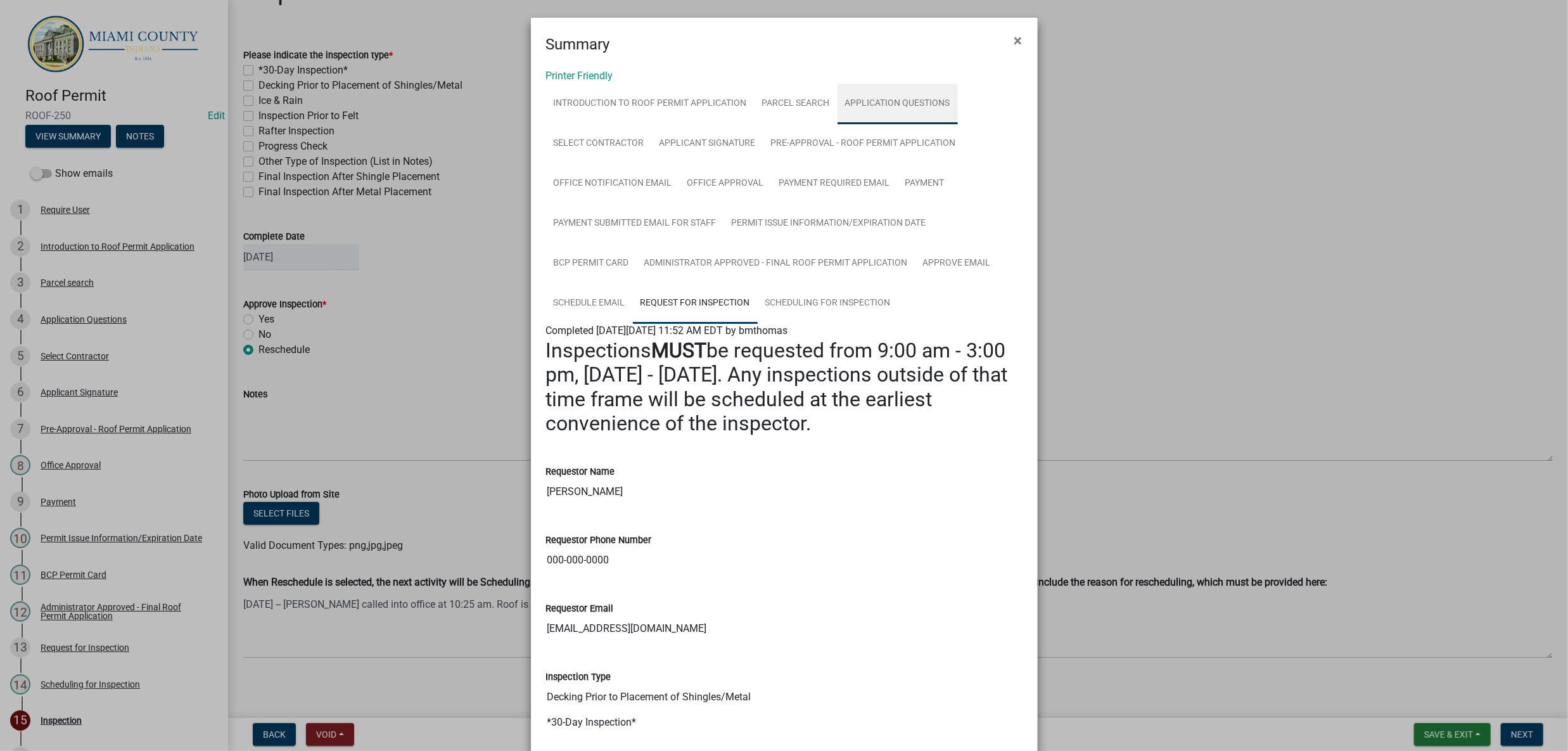
click at [838, 124] on link "Application Questions" at bounding box center [897, 104] width 120 height 41
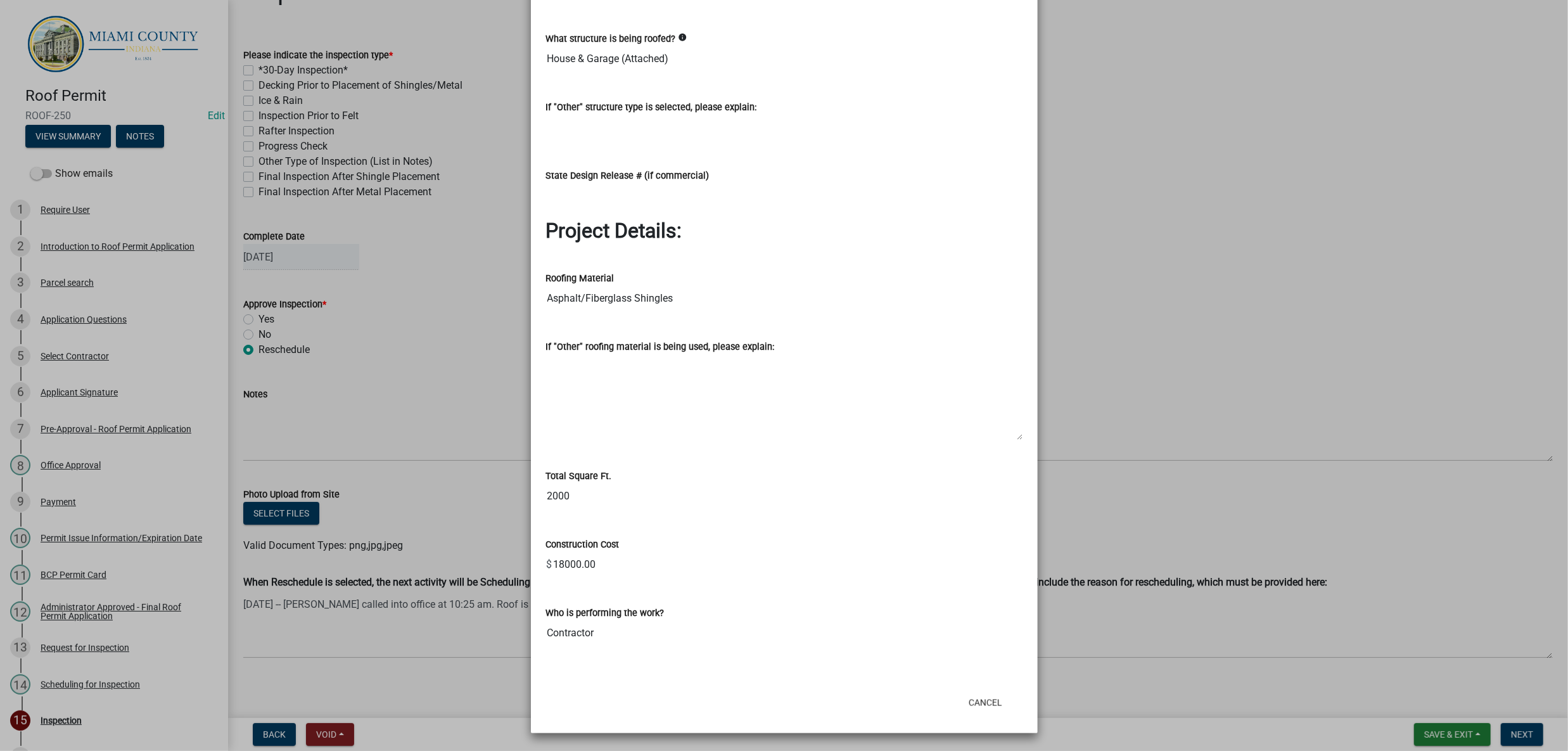
click at [1217, 358] on ngb-modal-window "Summary × Printer Friendly Introduction to Roof Permit Application Parcel searc…" at bounding box center [784, 376] width 1568 height 751
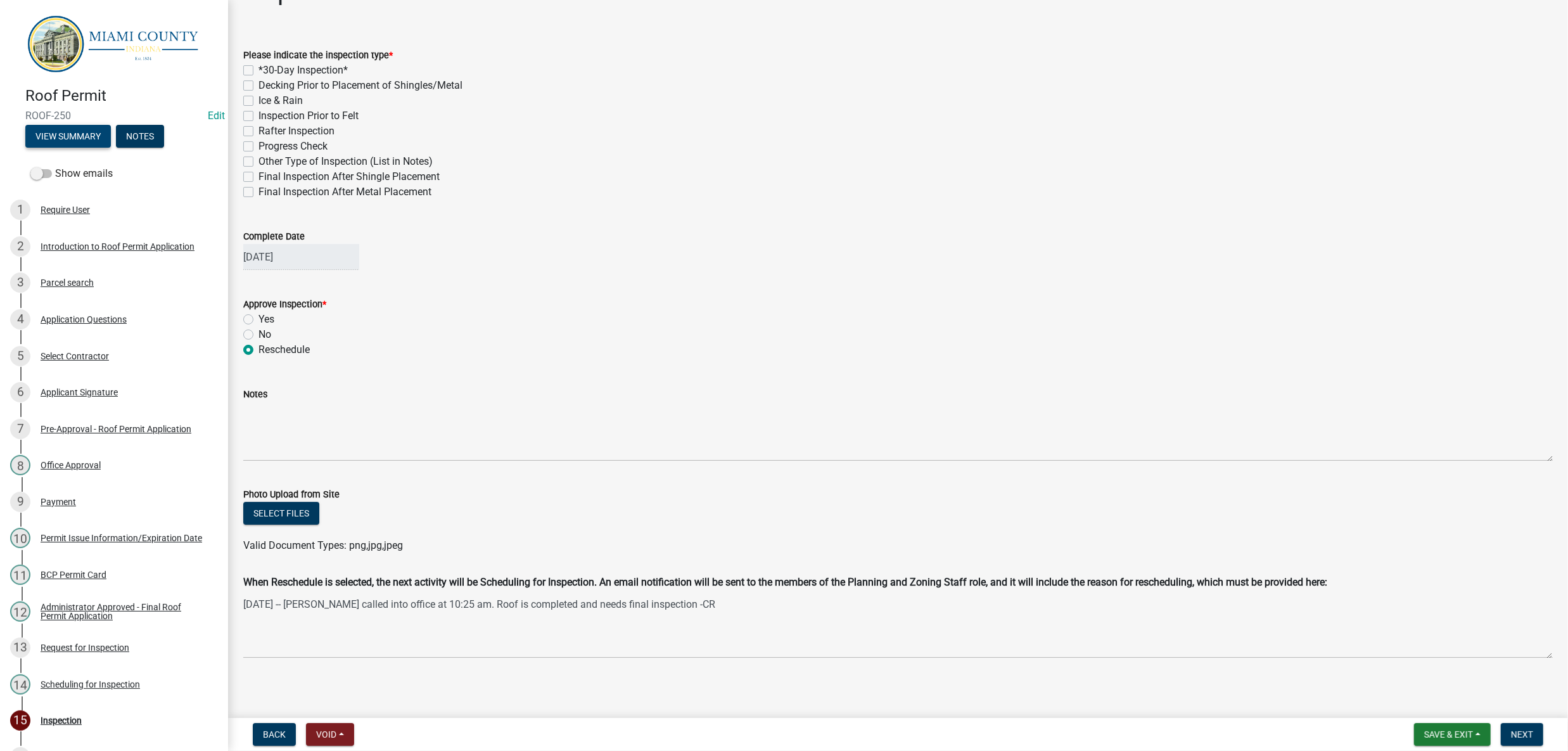
scroll to position [70, 0]
click at [294, 185] on label "Final Inspection After Shingle Placement" at bounding box center [349, 177] width 181 height 16
click at [267, 177] on input "Final Inspection After Shingle Placement" at bounding box center [262, 174] width 9 height 9
checkbox input "true"
checkbox input "false"
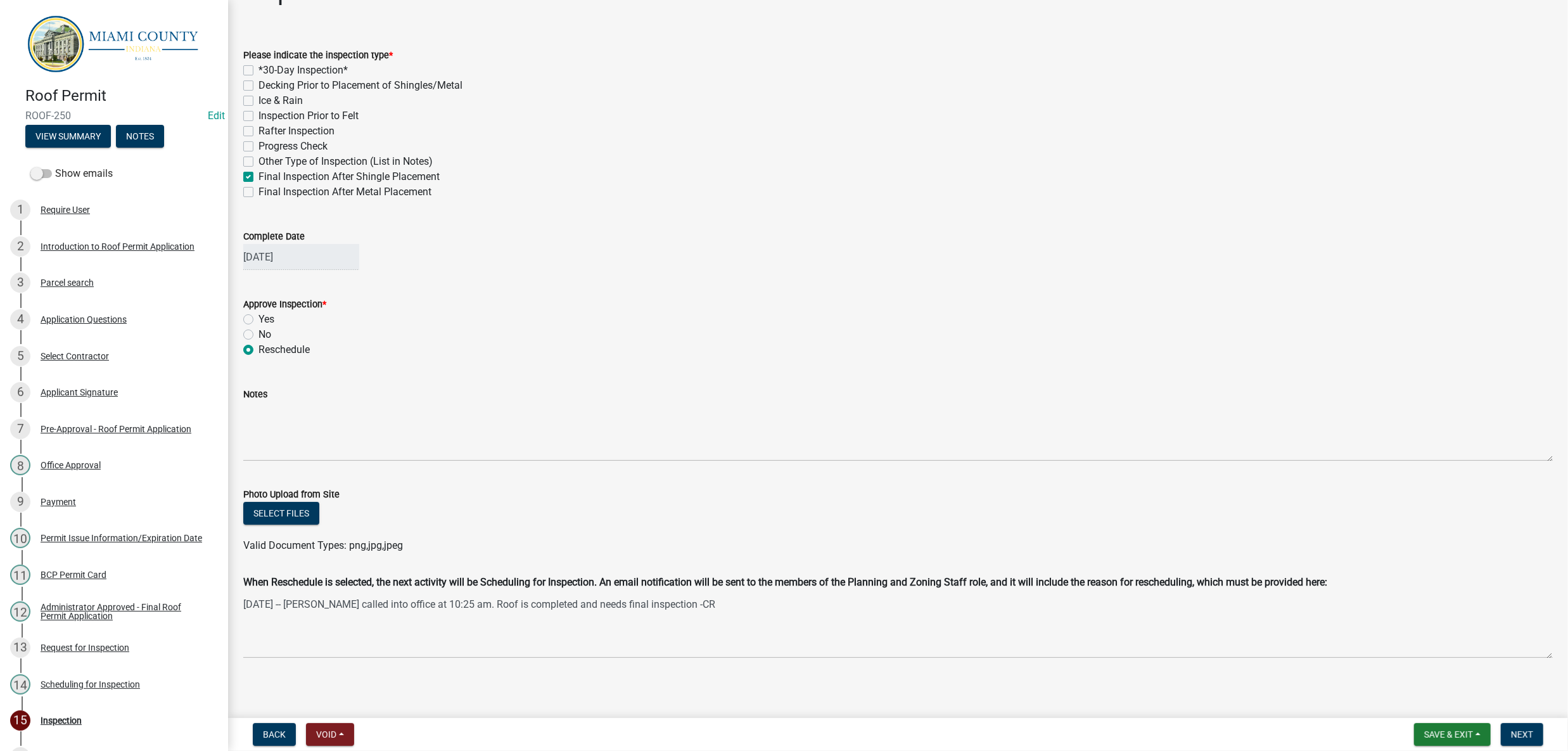
checkbox input "false"
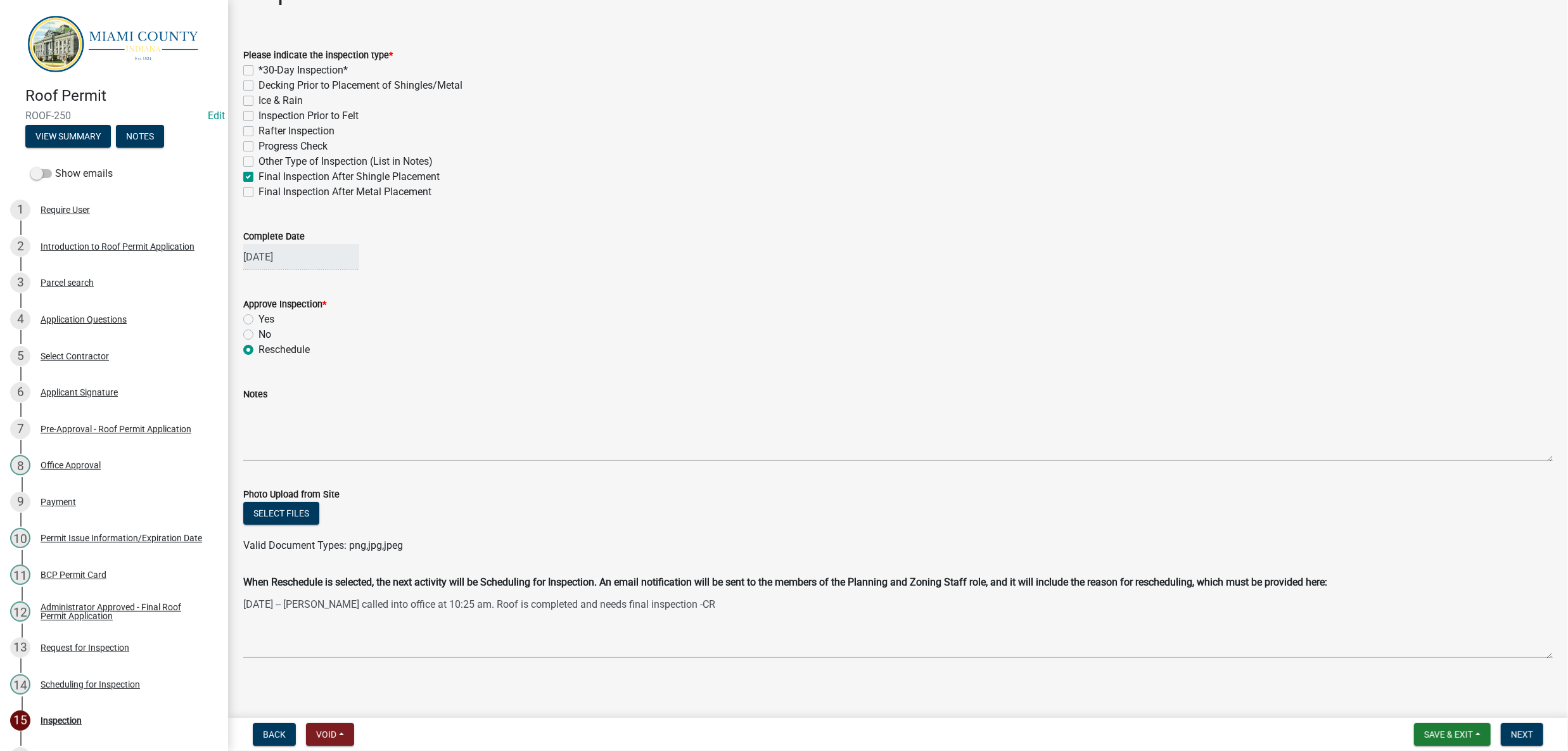
checkbox input "false"
checkbox input "true"
checkbox input "false"
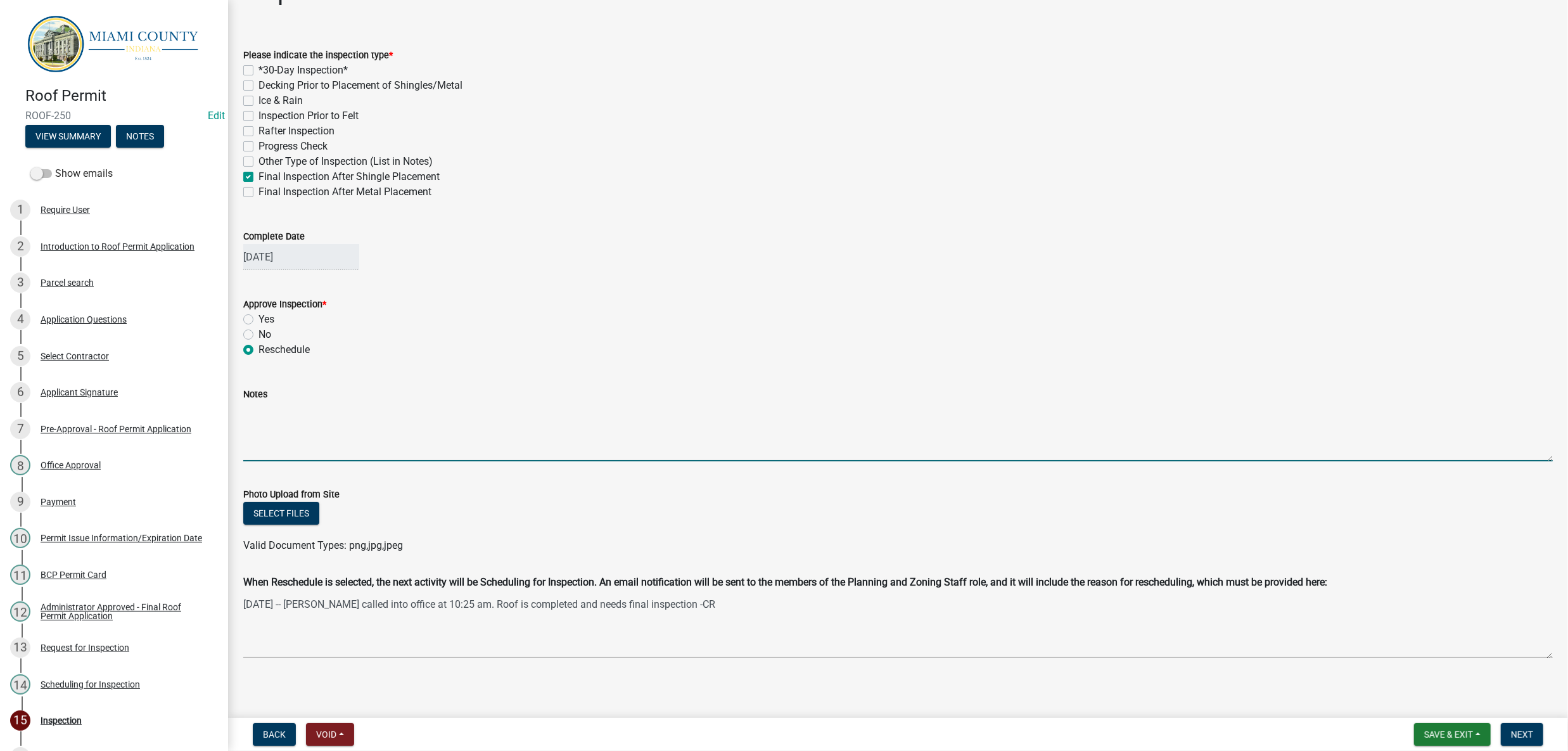
click at [756, 401] on textarea "Notes" at bounding box center [898, 431] width 1310 height 60
paste textarea "[DATE] -- [PERSON_NAME] called into office at 10:25 am. Roof is completed and n…"
type textarea "[DATE] -- [PERSON_NAME] called into office at 10:25 am. Roof is completed and n…"
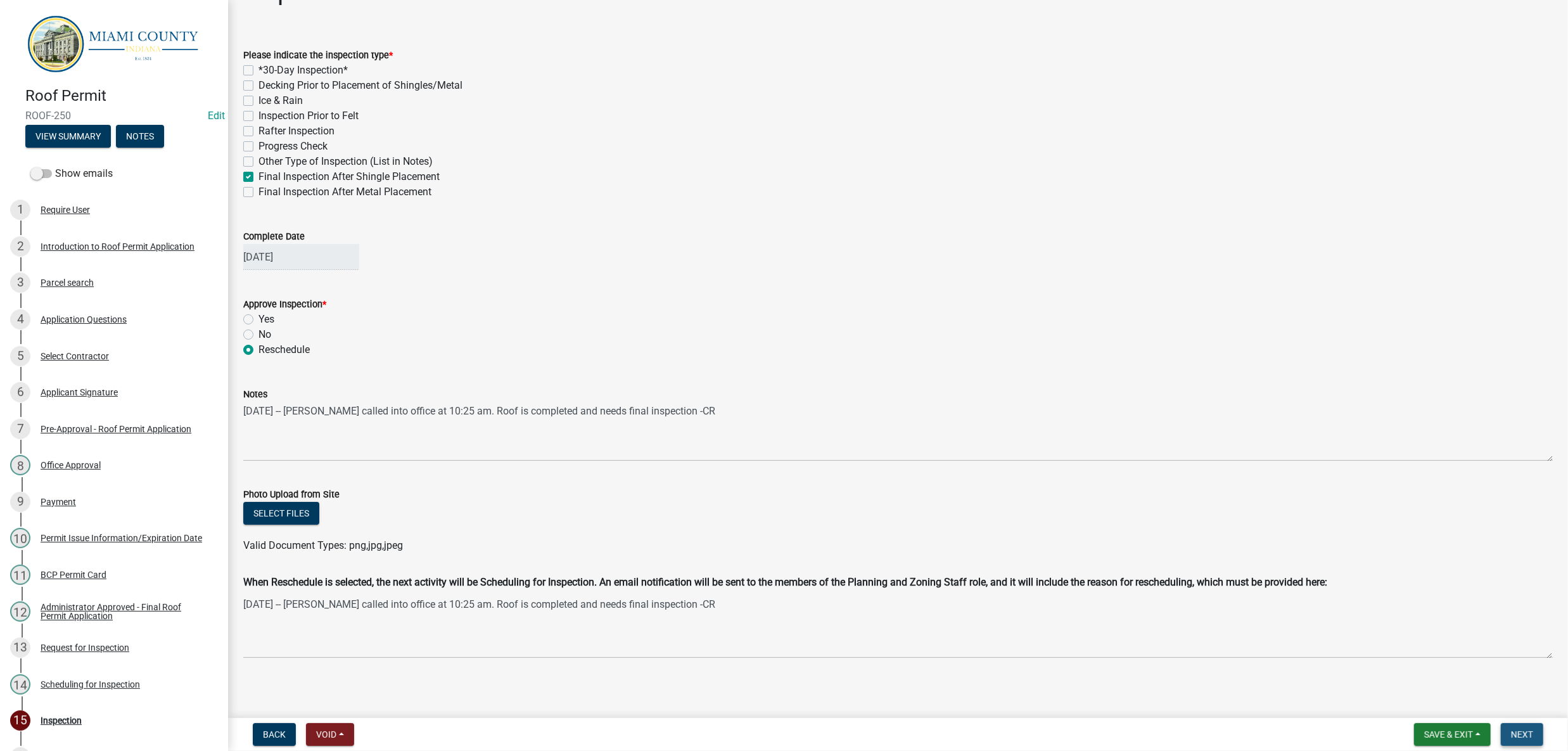
click at [1520, 732] on span "Next" at bounding box center [1522, 735] width 22 height 10
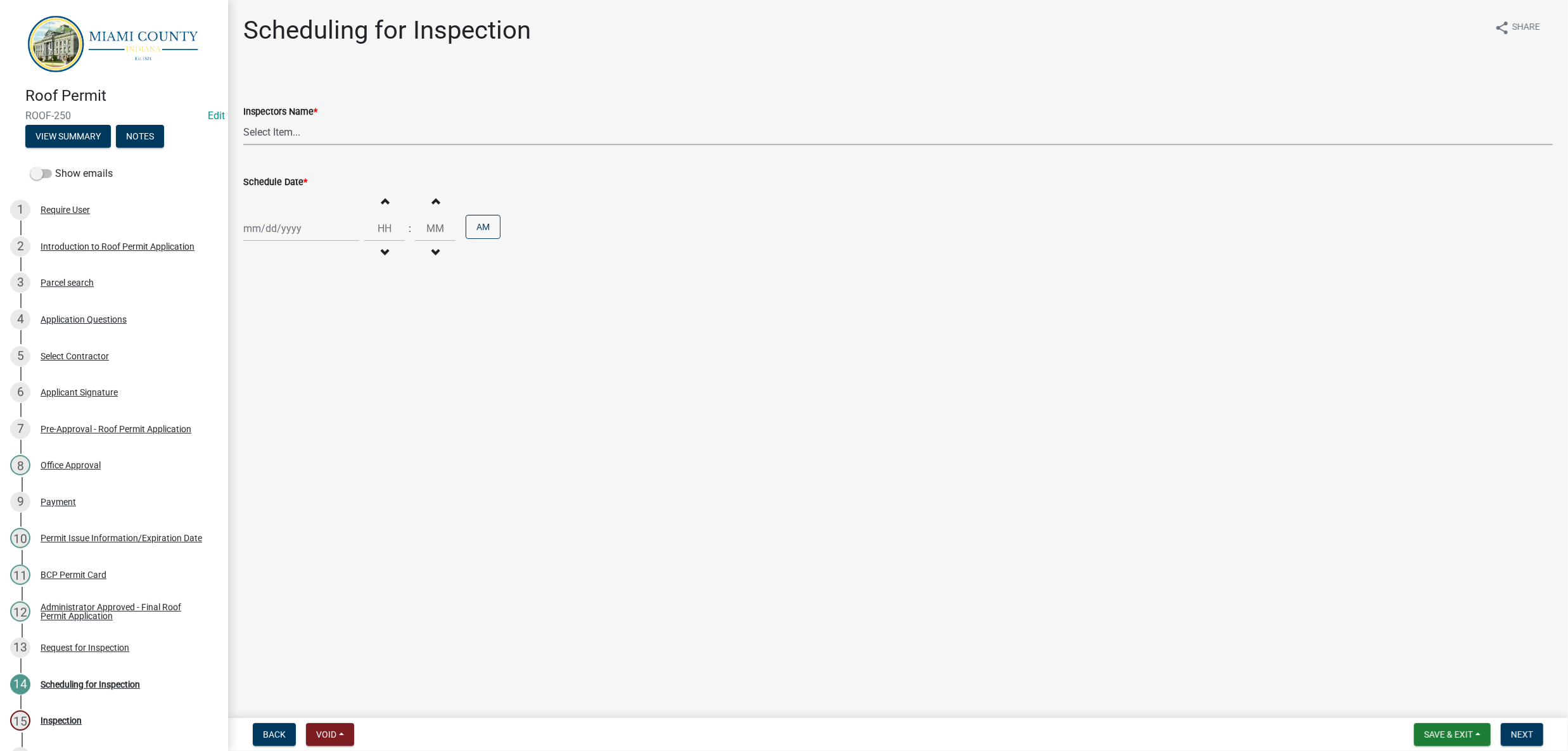
click at [294, 145] on select "Select Item... bmthomas ([PERSON_NAME]) croser ([PERSON_NAME]) [PERSON_NAME] ([…" at bounding box center [898, 132] width 1310 height 26
select select "25b75ae6-03c7-4280-9b34-fcf63005d5e5"
click at [246, 145] on select "Select Item... bmthomas ([PERSON_NAME]) croser ([PERSON_NAME]) [PERSON_NAME] ([…" at bounding box center [898, 132] width 1310 height 26
click at [337, 242] on div at bounding box center [301, 229] width 116 height 26
select select "10"
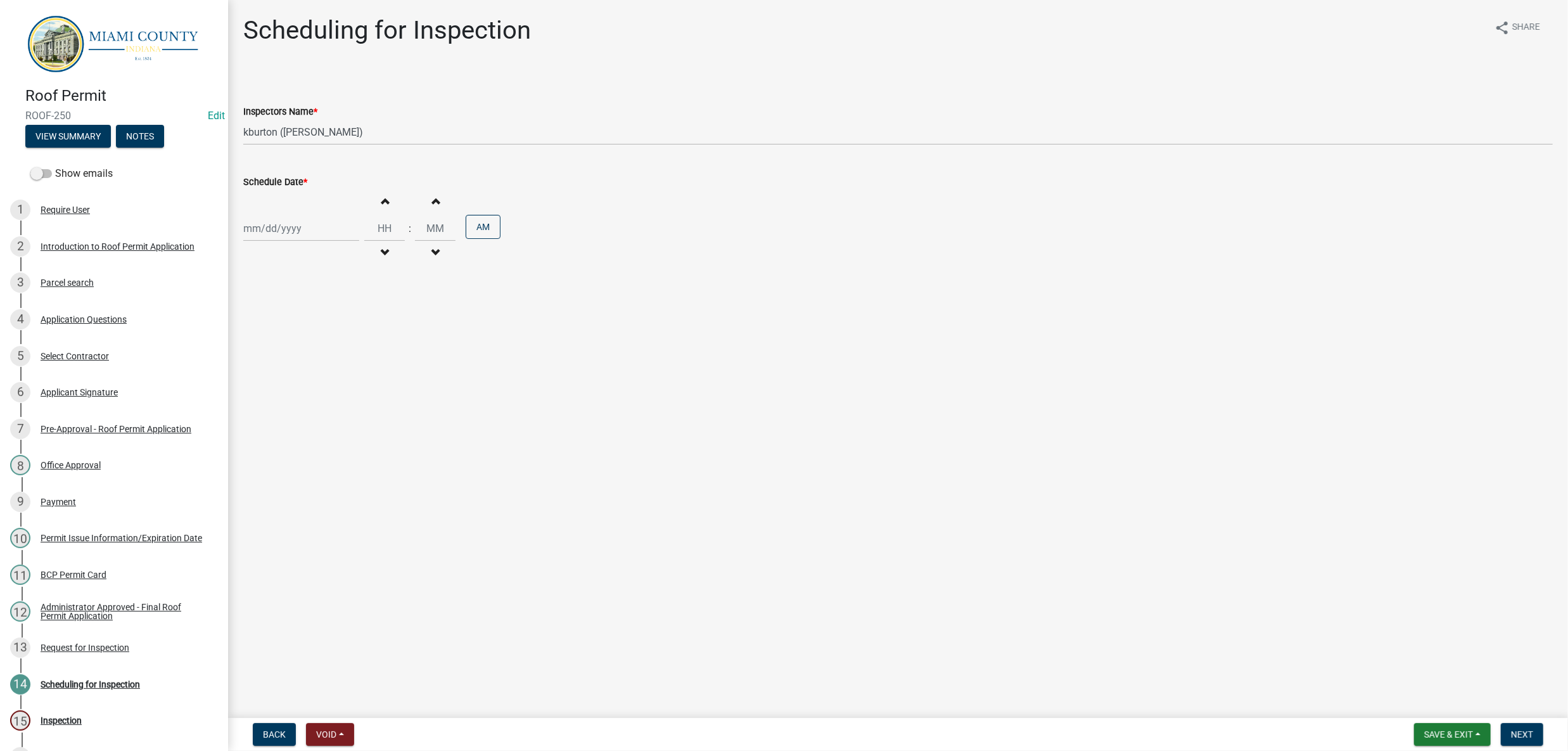
select select "2025"
click at [287, 368] on div "14" at bounding box center [275, 357] width 20 height 20
type input "[DATE]"
click at [623, 430] on main "Scheduling for Inspection share Share Inspectors Name * Select Item... bmthomas…" at bounding box center [898, 357] width 1340 height 713
click at [1015, 423] on main "Scheduling for Inspection share Share Inspectors Name * Select Item... bmthomas…" at bounding box center [898, 357] width 1340 height 713
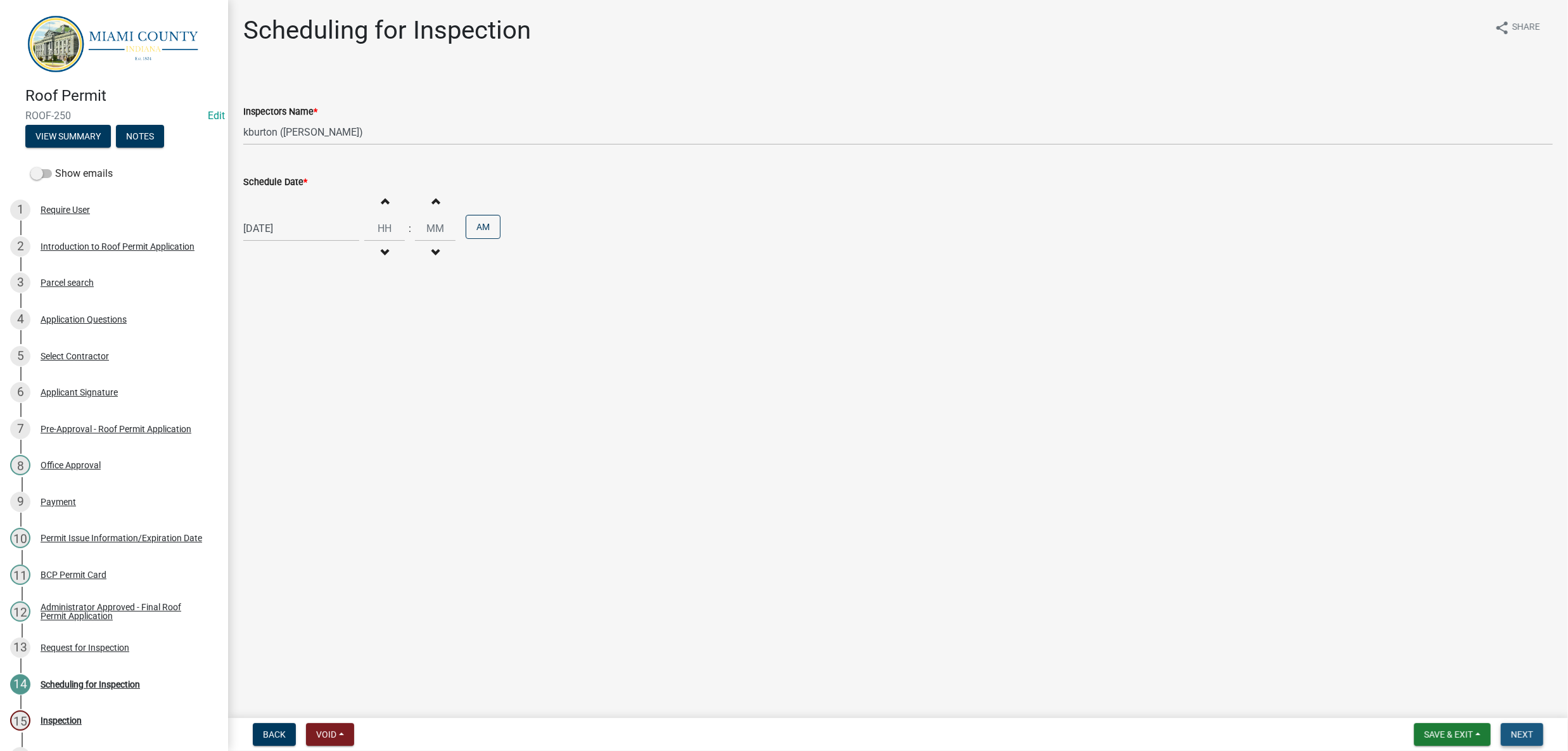
click at [1511, 729] on span "Next" at bounding box center [1522, 735] width 22 height 10
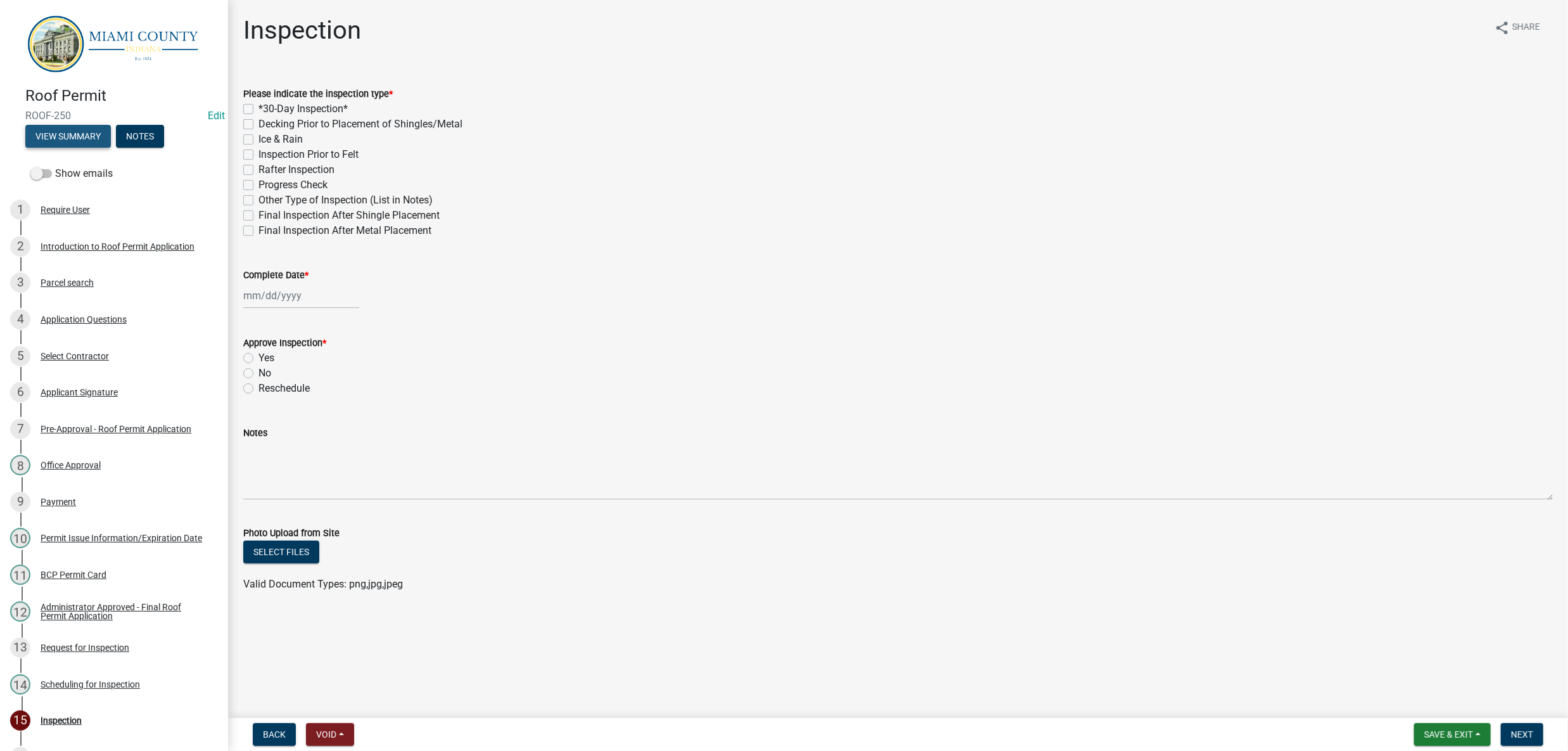
click at [90, 145] on button "View Summary" at bounding box center [67, 136] width 85 height 22
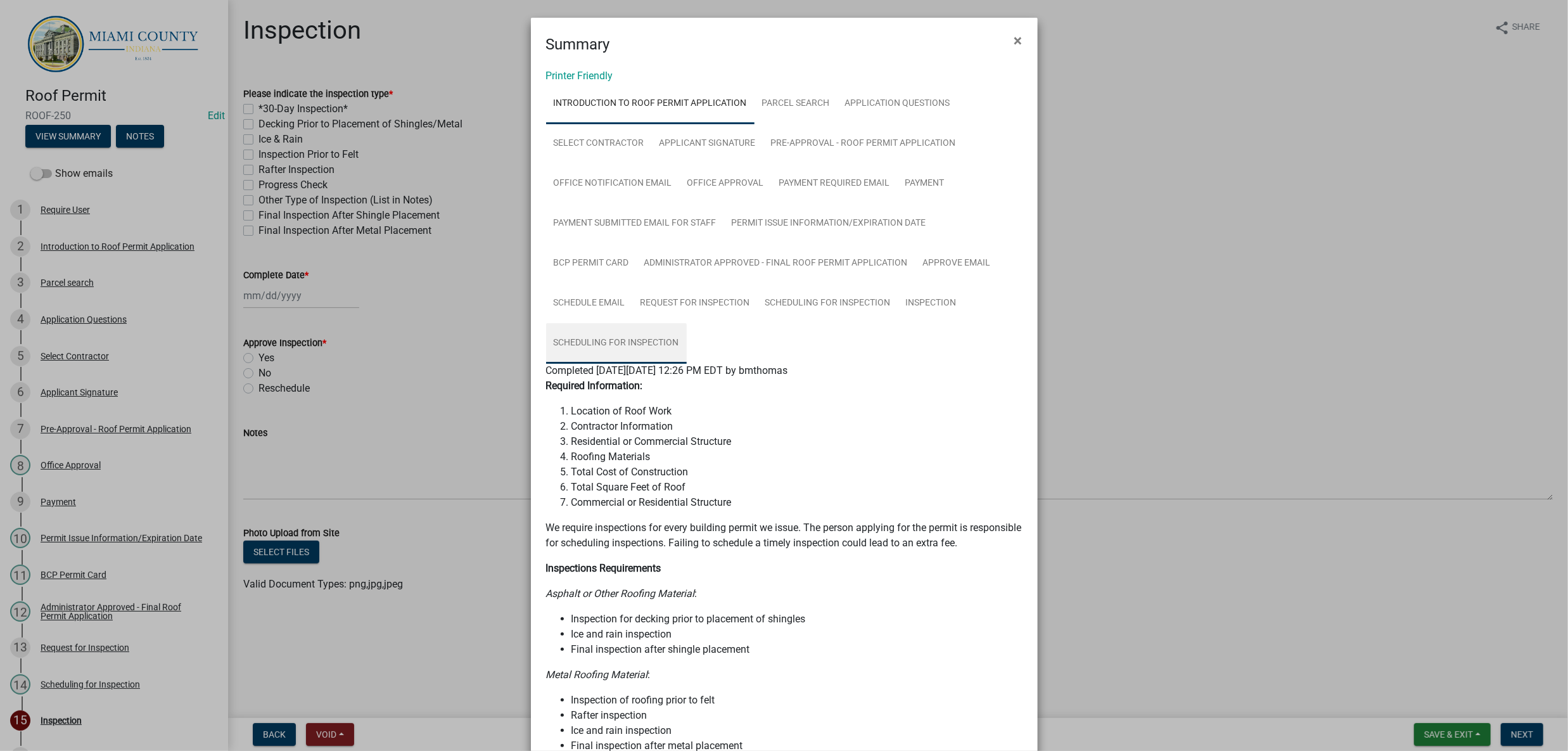
click at [687, 363] on link "Scheduling for Inspection" at bounding box center [616, 343] width 141 height 41
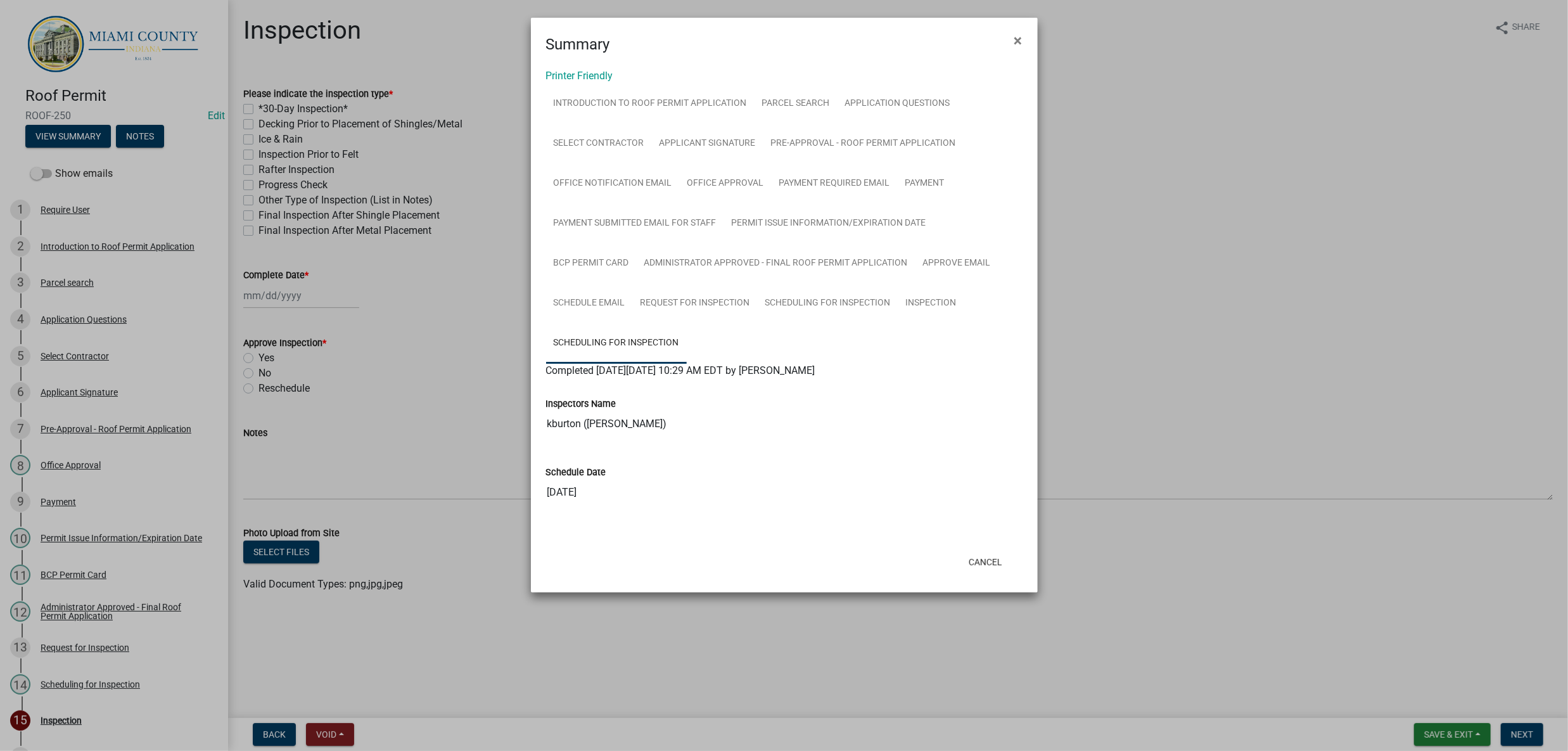
scroll to position [99, 0]
click at [899, 324] on link "Inspection" at bounding box center [932, 303] width 66 height 41
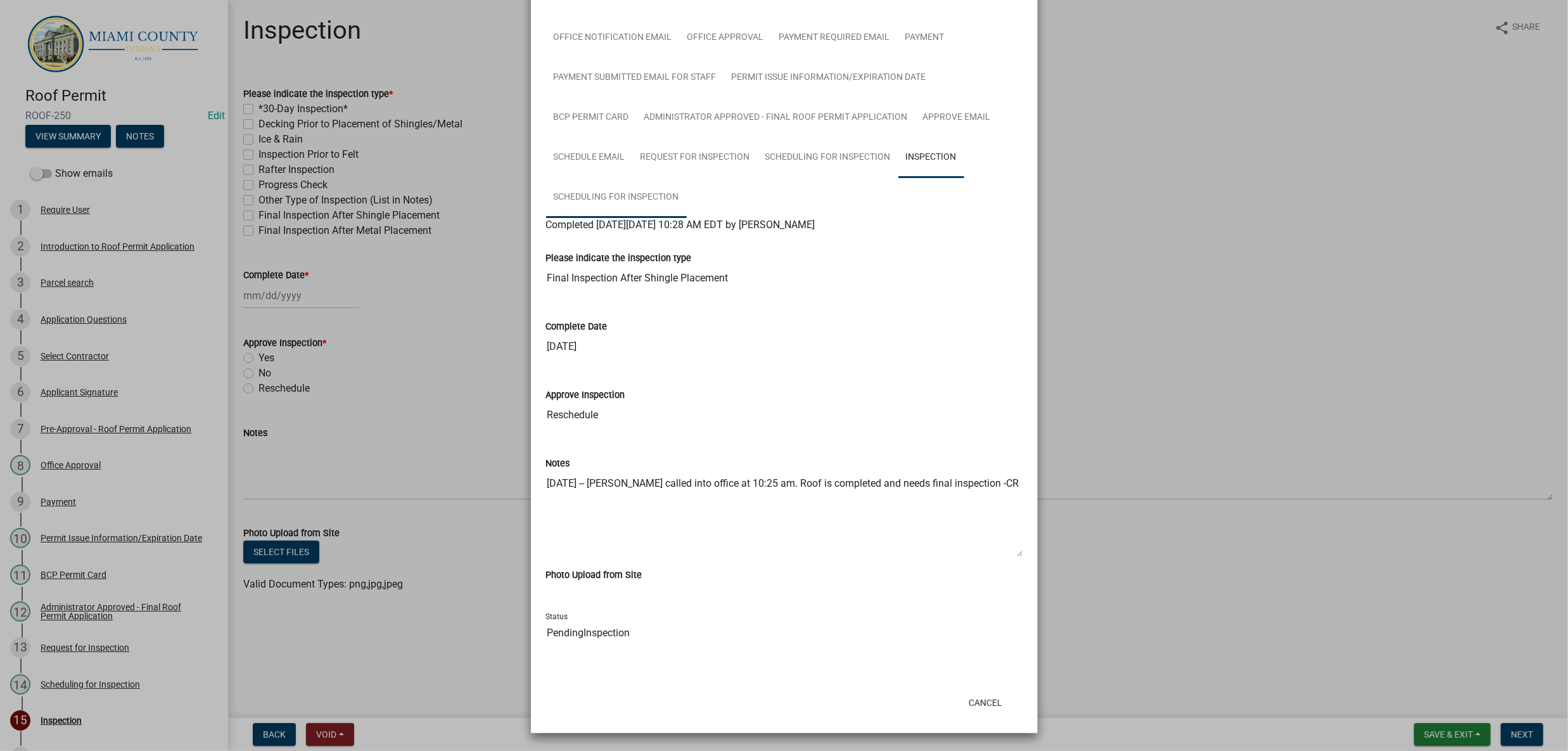
scroll to position [394, 0]
click at [687, 177] on link "Scheduling for Inspection" at bounding box center [616, 197] width 141 height 41
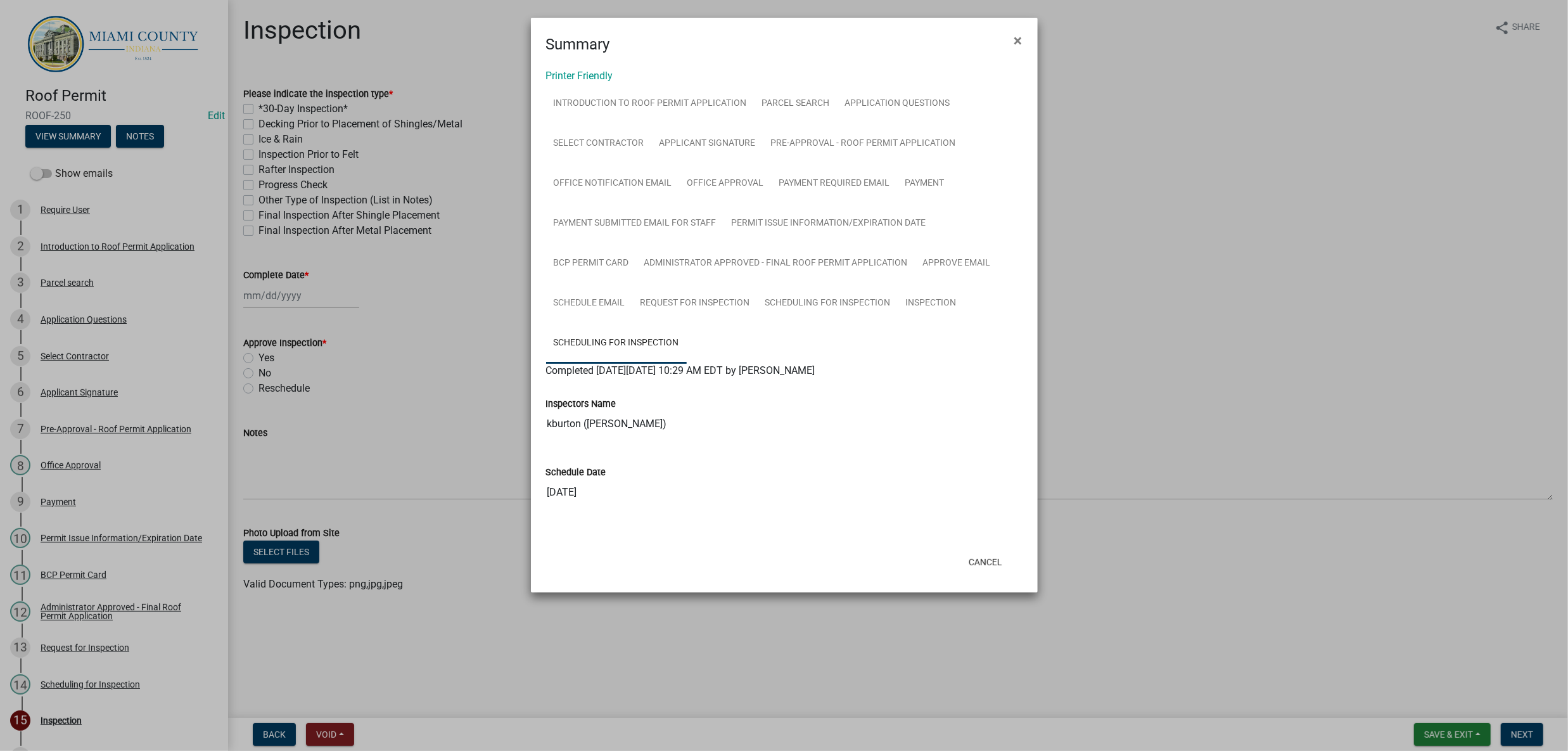
scroll to position [99, 0]
click at [980, 573] on button "Cancel" at bounding box center [985, 562] width 54 height 22
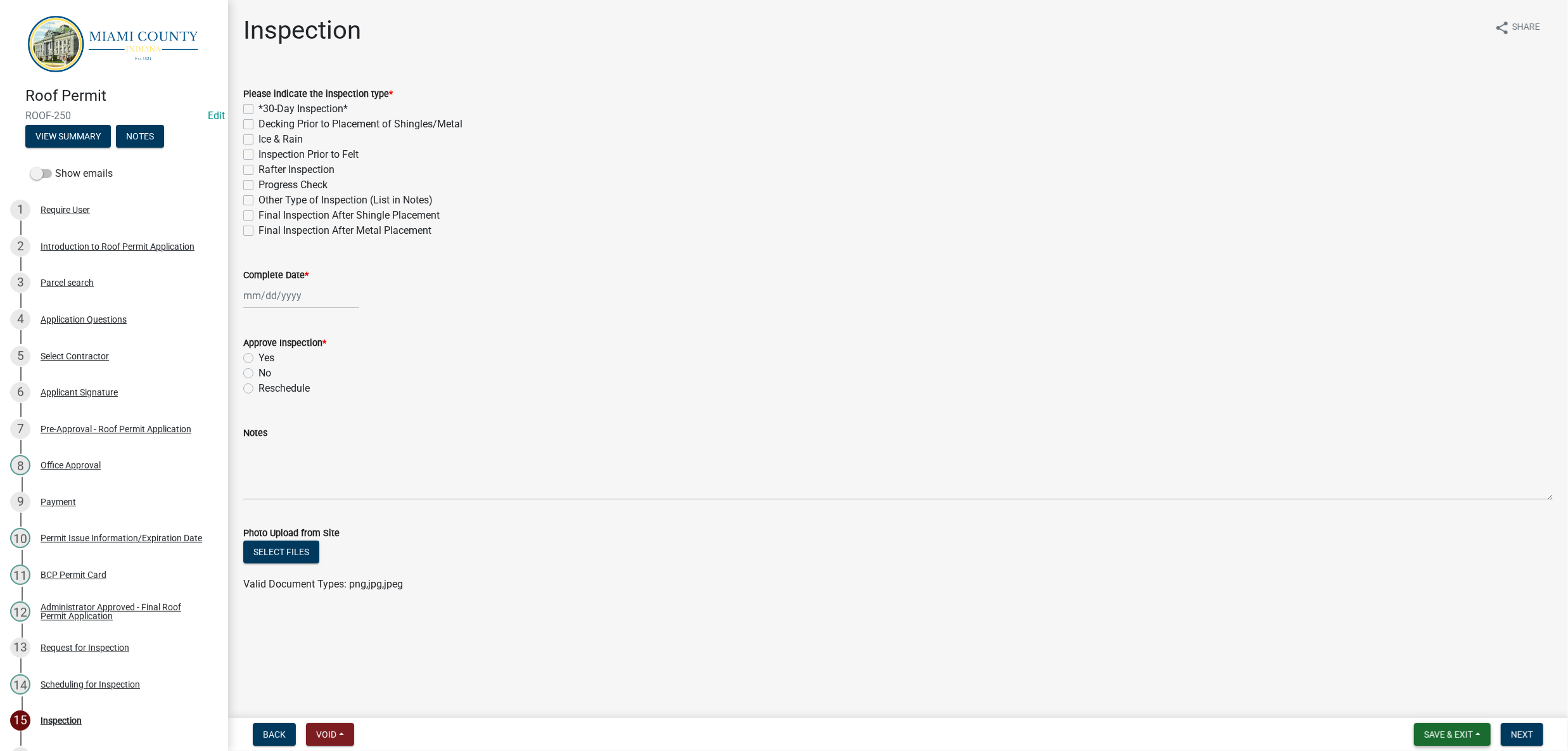
click at [1424, 723] on button "Save & Exit" at bounding box center [1452, 734] width 77 height 22
click at [1430, 685] on button "Save & Exit" at bounding box center [1439, 695] width 101 height 30
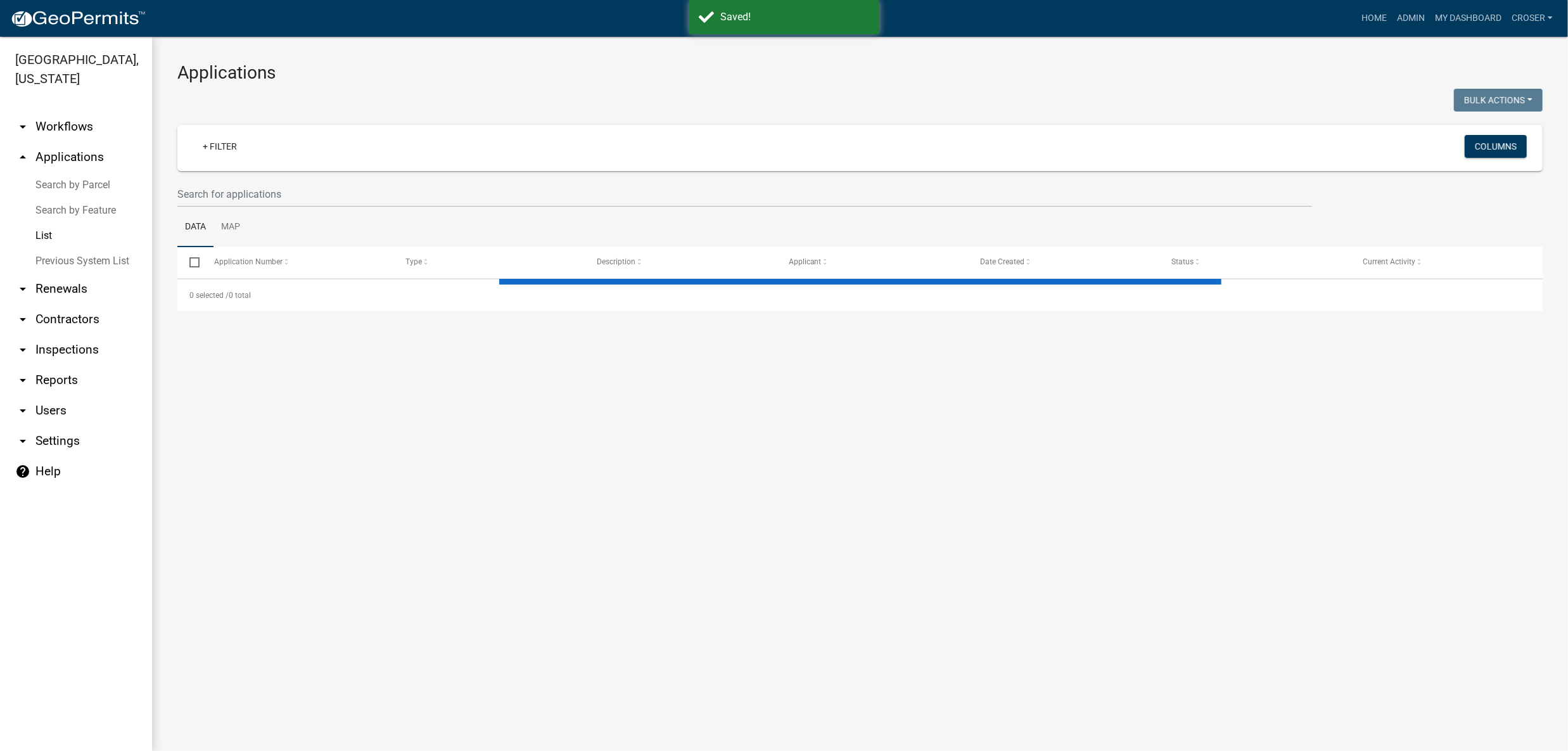
select select "3: 100"
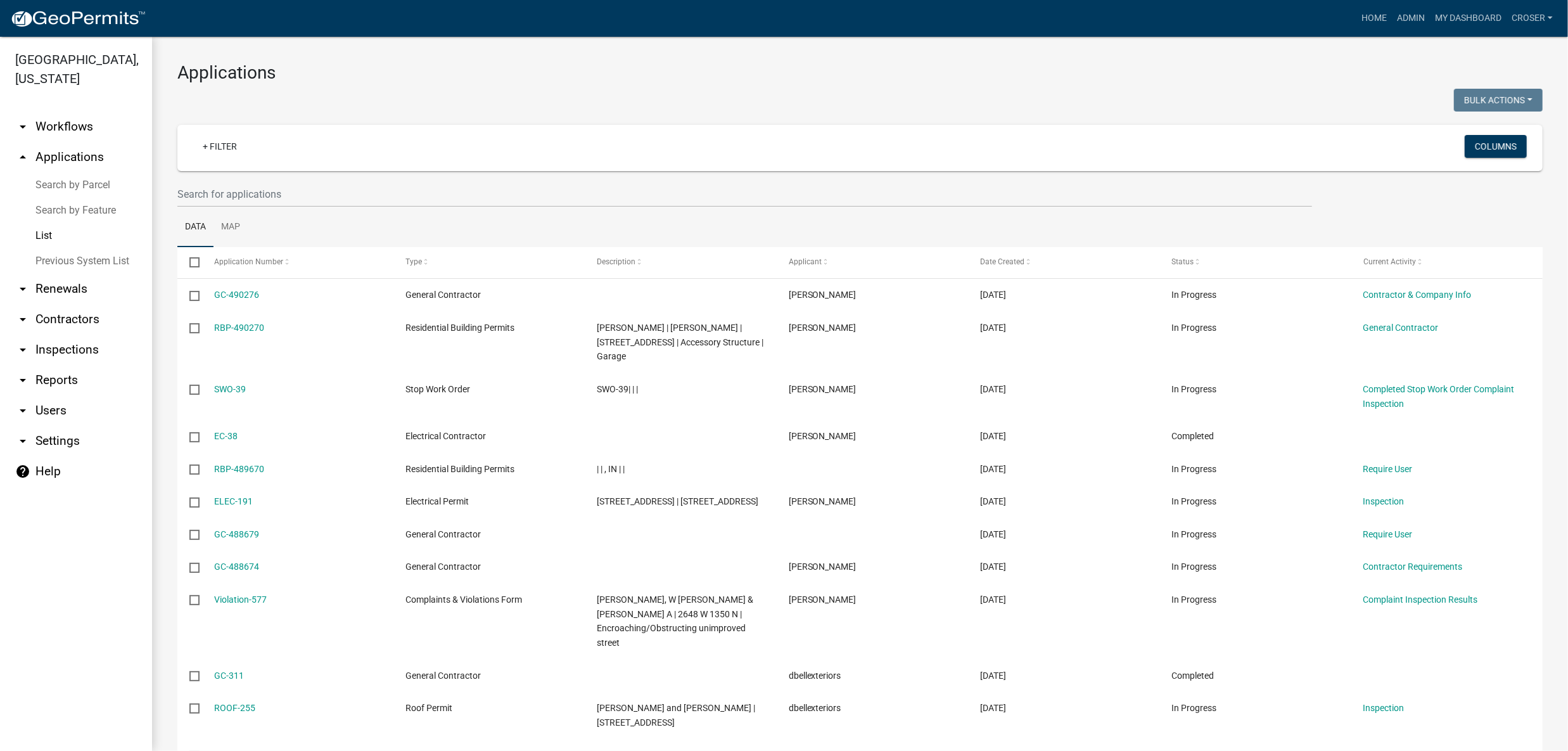
click at [1063, 79] on h3 "Applications" at bounding box center [860, 73] width 1366 height 22
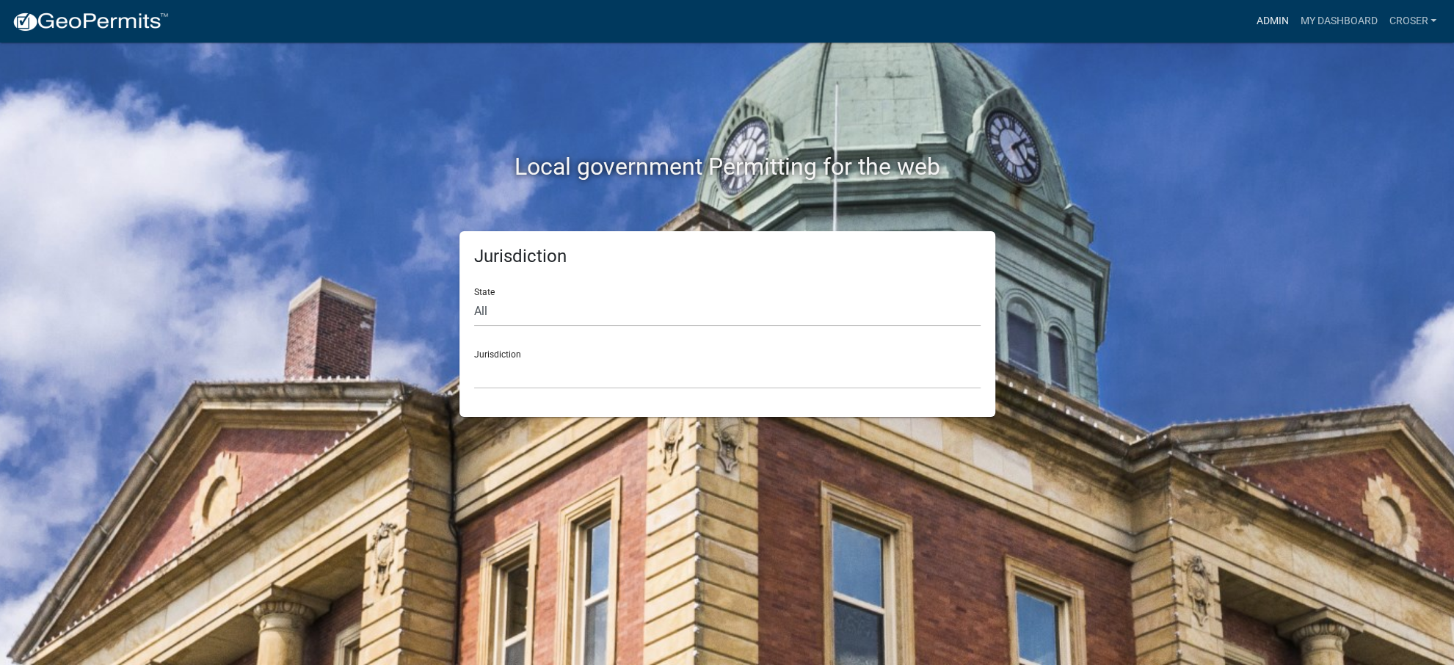
click at [887, 26] on link "Admin" at bounding box center [1272, 21] width 44 height 28
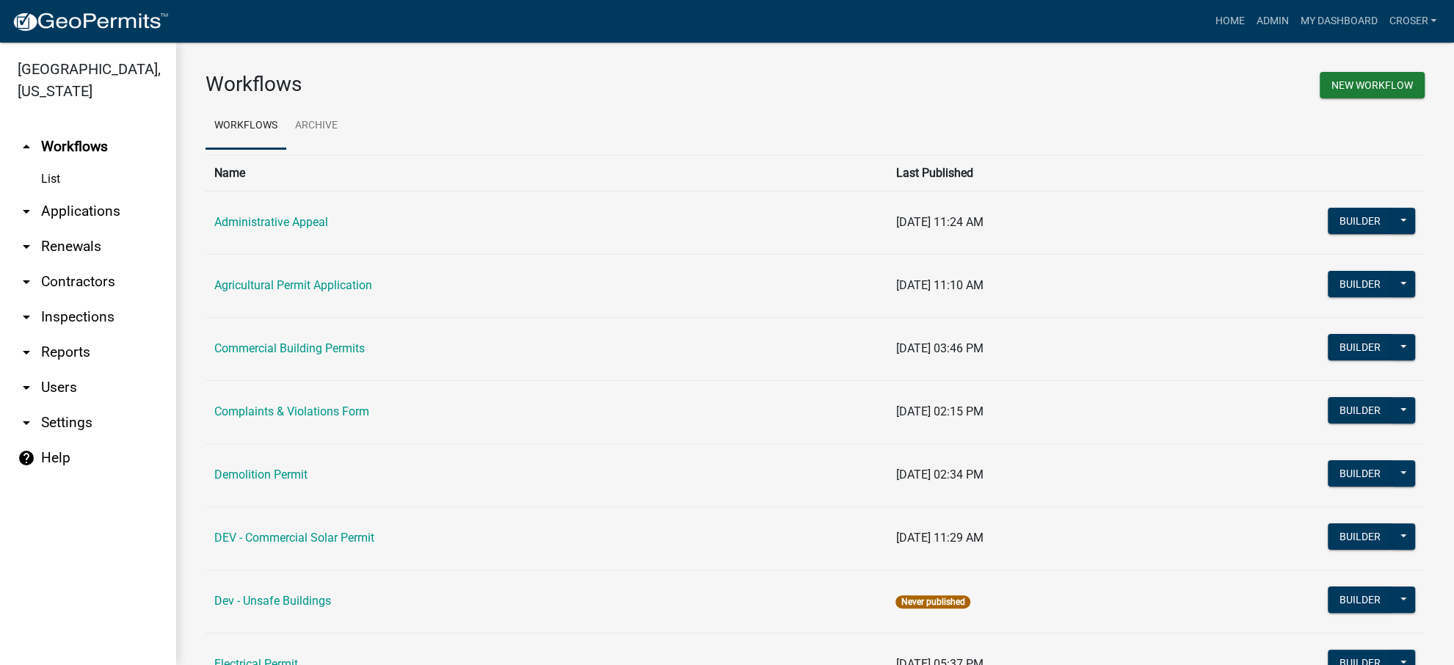
click at [101, 335] on link "arrow_drop_down Inspections" at bounding box center [88, 316] width 176 height 35
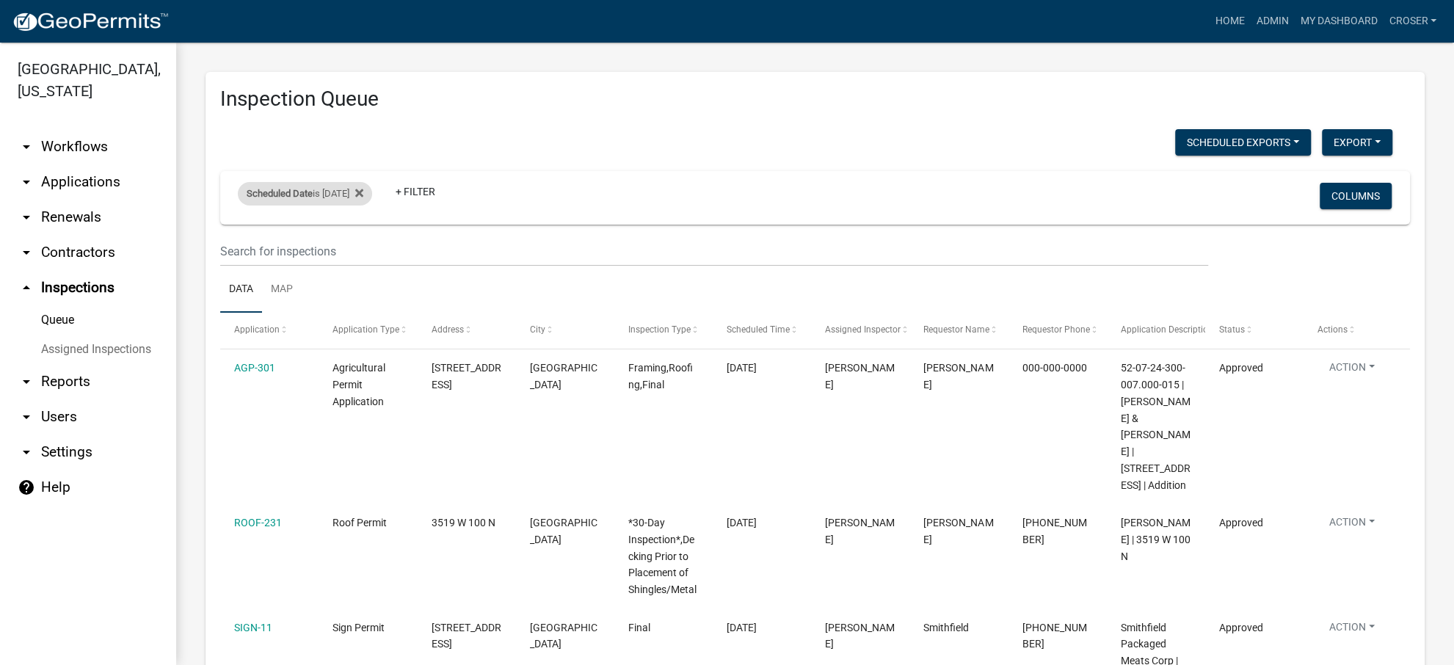
click at [362, 205] on div "Scheduled Date is 10/03/2025" at bounding box center [305, 193] width 134 height 23
click at [364, 292] on input "2025-10-03" at bounding box center [312, 280] width 103 height 30
type input "2025-10-07"
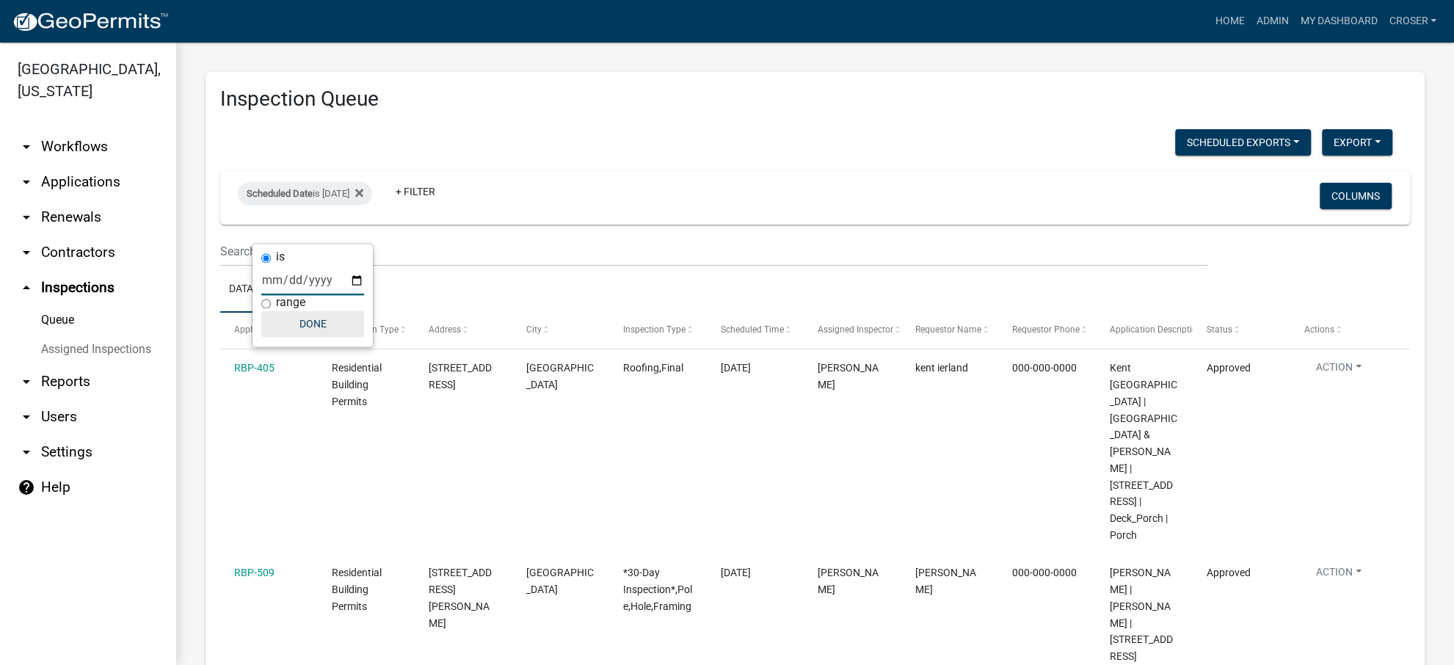
click at [319, 337] on button "Done" at bounding box center [312, 323] width 103 height 26
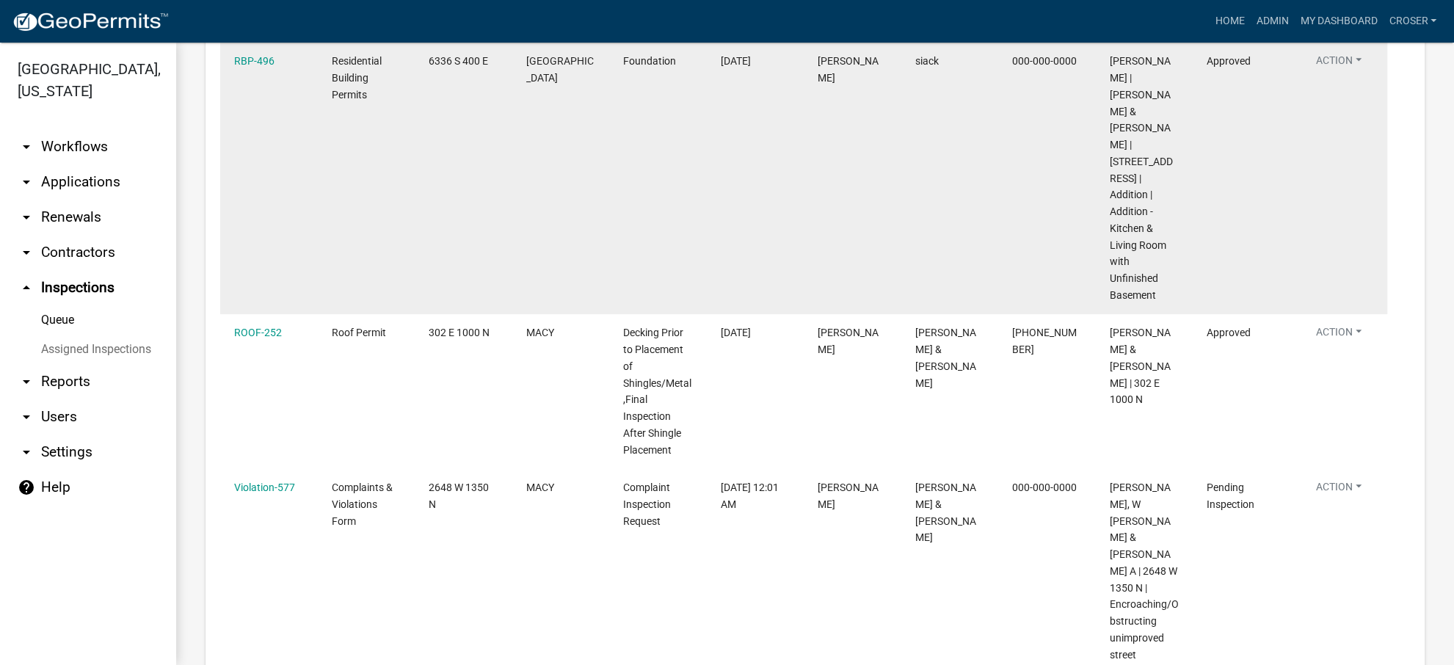
scroll to position [820, 0]
